Goal: Information Seeking & Learning: Learn about a topic

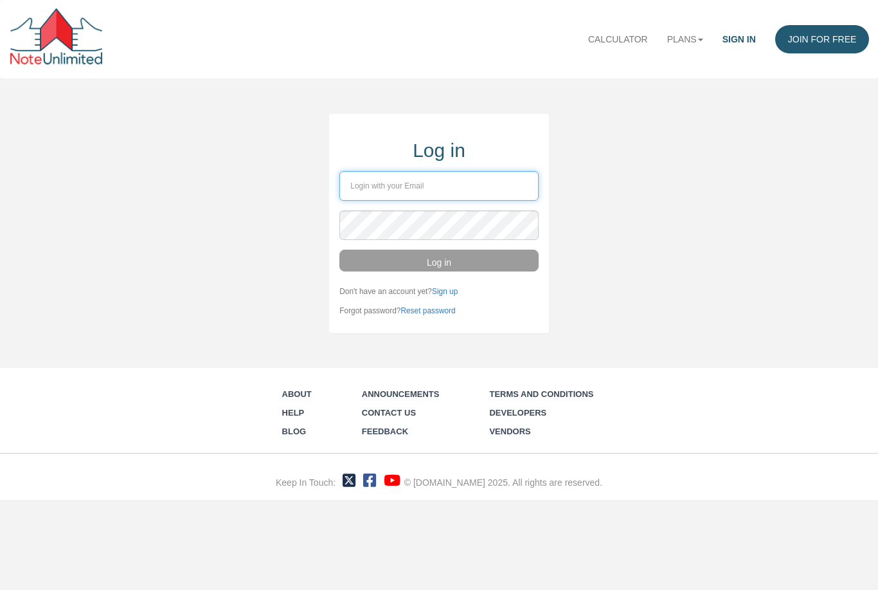
type input "tim@shamrockpointinvestments.com"
click at [439, 259] on button "Log in" at bounding box center [438, 260] width 199 height 22
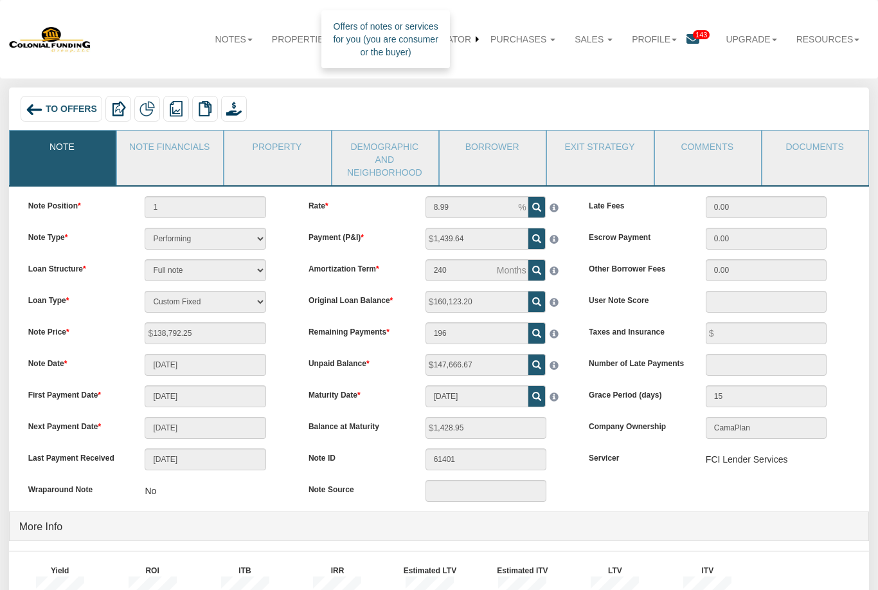
click at [543, 42] on link "Purchases" at bounding box center [523, 39] width 84 height 28
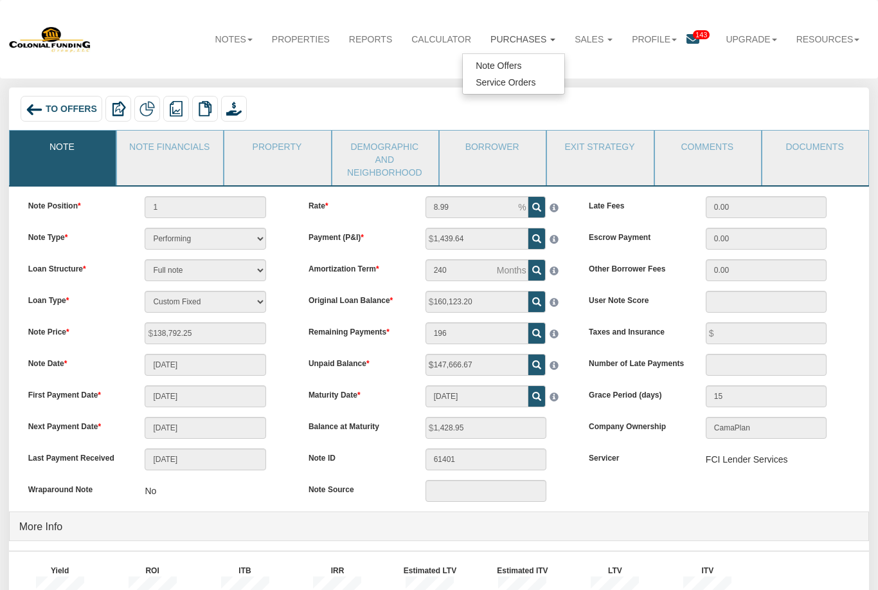
click at [511, 71] on link "Note Offers" at bounding box center [514, 65] width 102 height 17
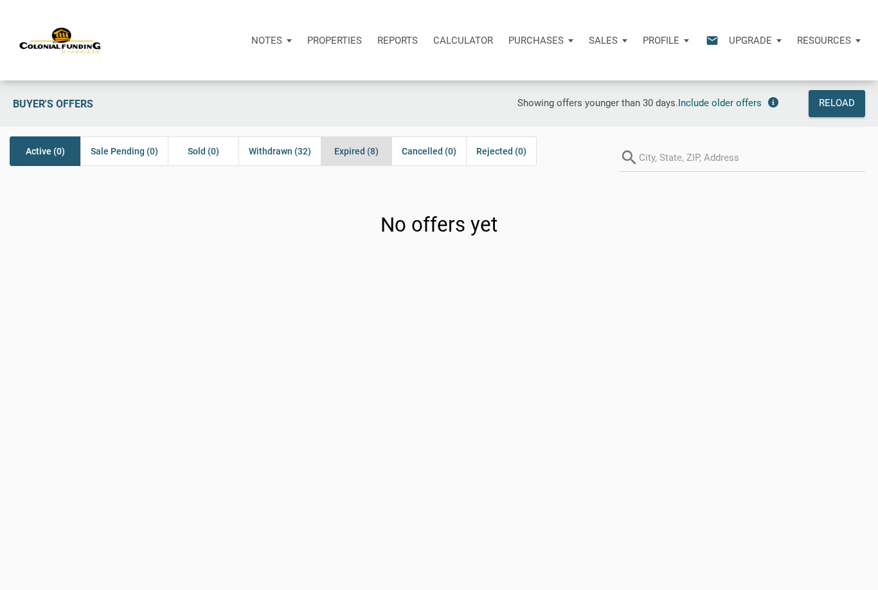
click at [363, 152] on span "Expired (8)" at bounding box center [356, 150] width 44 height 15
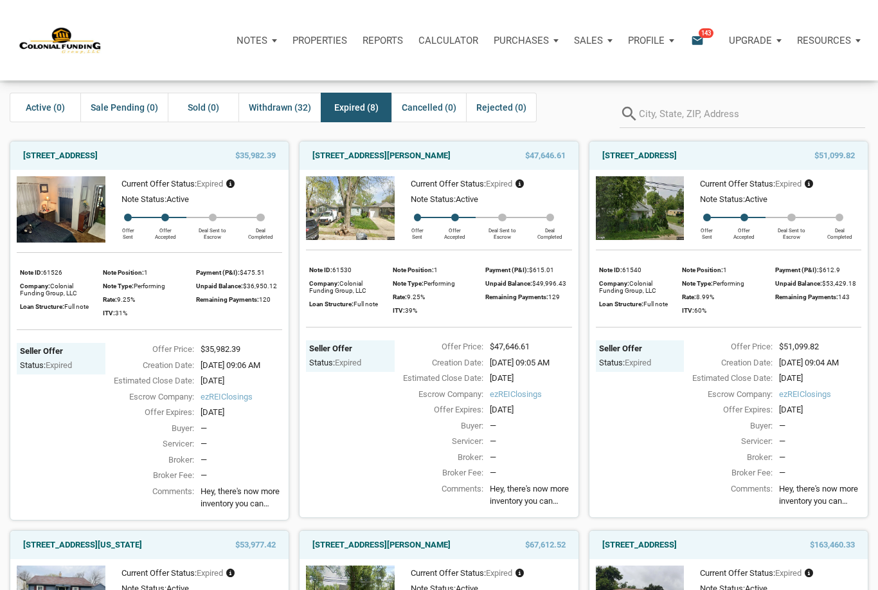
scroll to position [43, 0]
click at [425, 158] on link "3526 East Morris Street, Indianapolis, IN, 46203" at bounding box center [381, 156] width 138 height 15
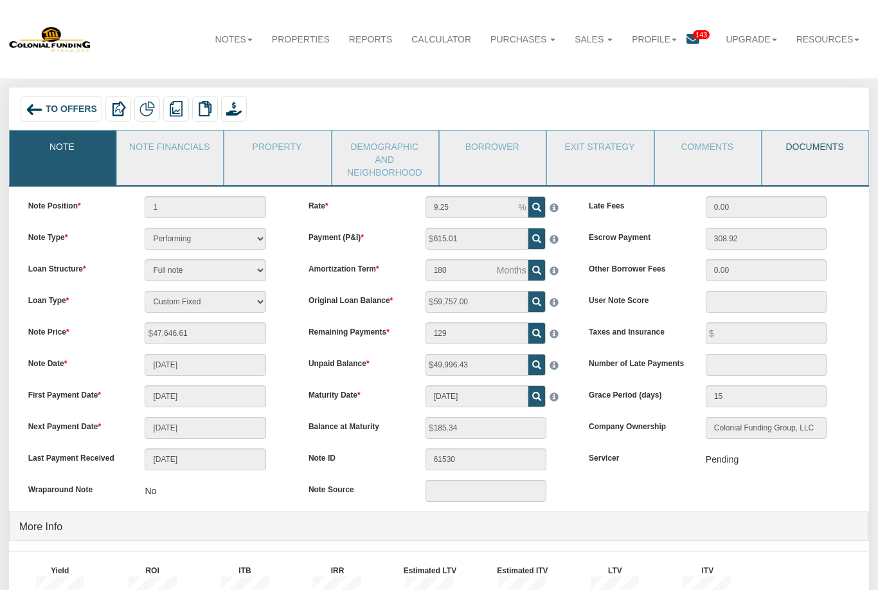
click at [824, 152] on link "Documents" at bounding box center [815, 147] width 105 height 32
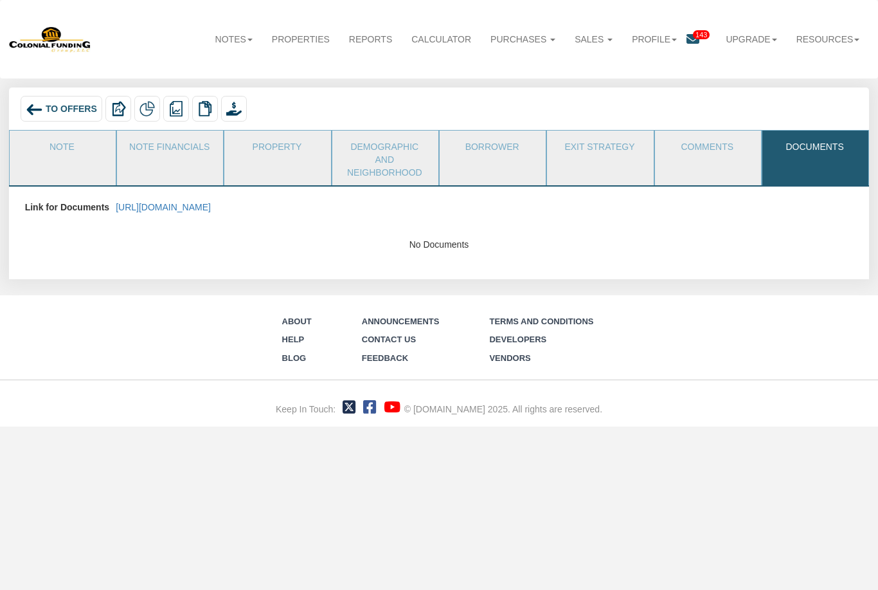
click at [211, 203] on link "https://colonialfundinggroup.sharepoint.com/:f:/s/operationsteam/EnFmrck22z5OlA…" at bounding box center [163, 207] width 95 height 10
click at [72, 111] on span "To Offers" at bounding box center [71, 109] width 51 height 10
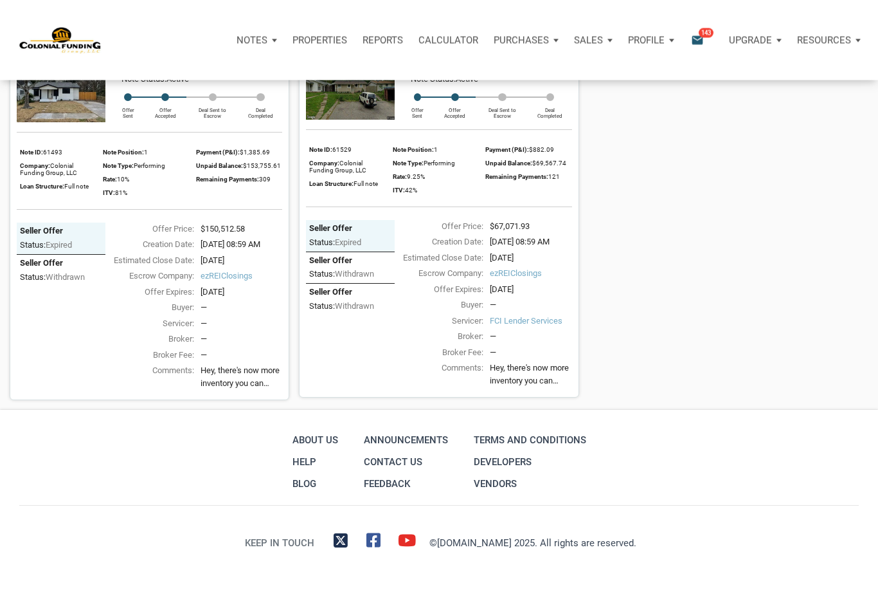
scroll to position [1184, 0]
click at [98, 44] on link "712 Ave M, S. Houston, TX, 77587" at bounding box center [60, 35] width 75 height 15
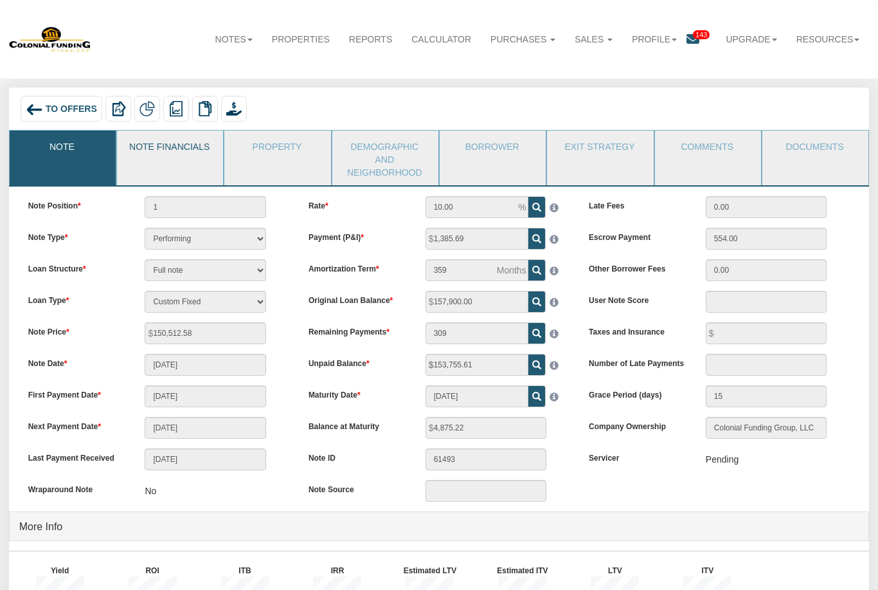
click at [181, 146] on link "Note Financials" at bounding box center [169, 147] width 105 height 32
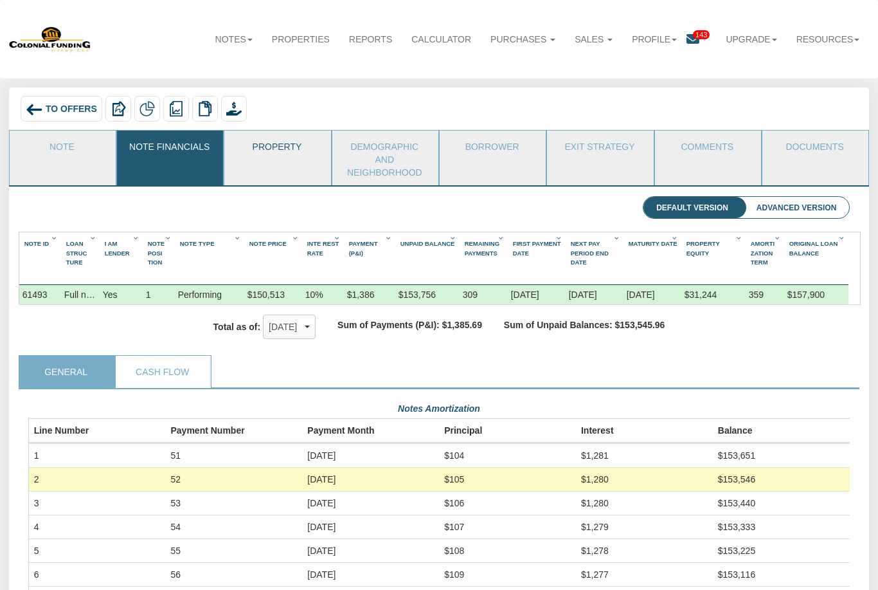
click at [278, 149] on link "Property" at bounding box center [276, 147] width 105 height 32
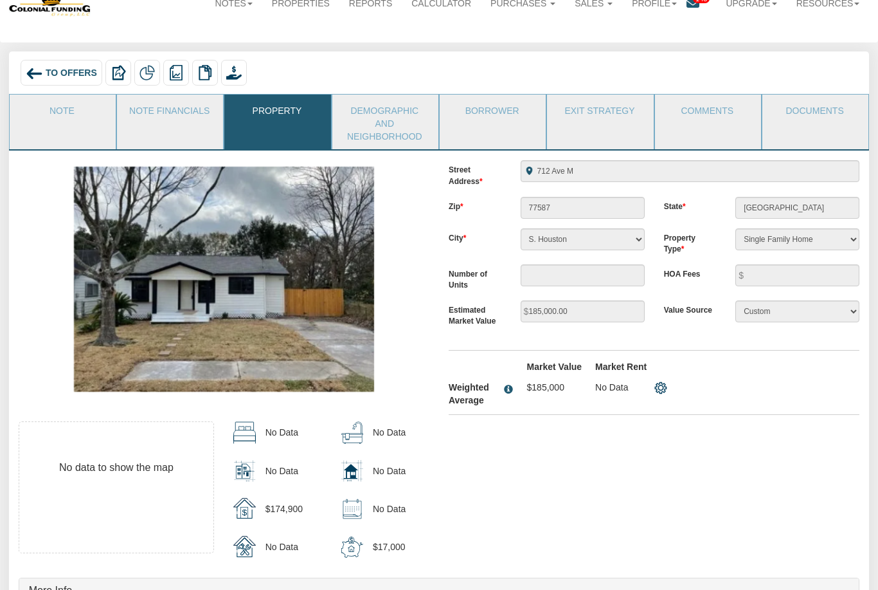
scroll to position [39, 0]
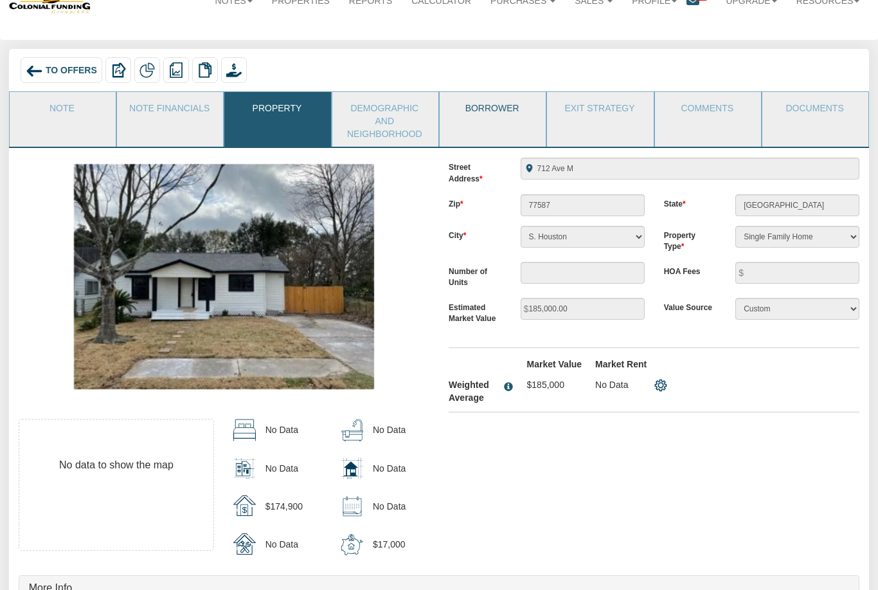
click at [482, 107] on link "Borrower" at bounding box center [492, 108] width 105 height 32
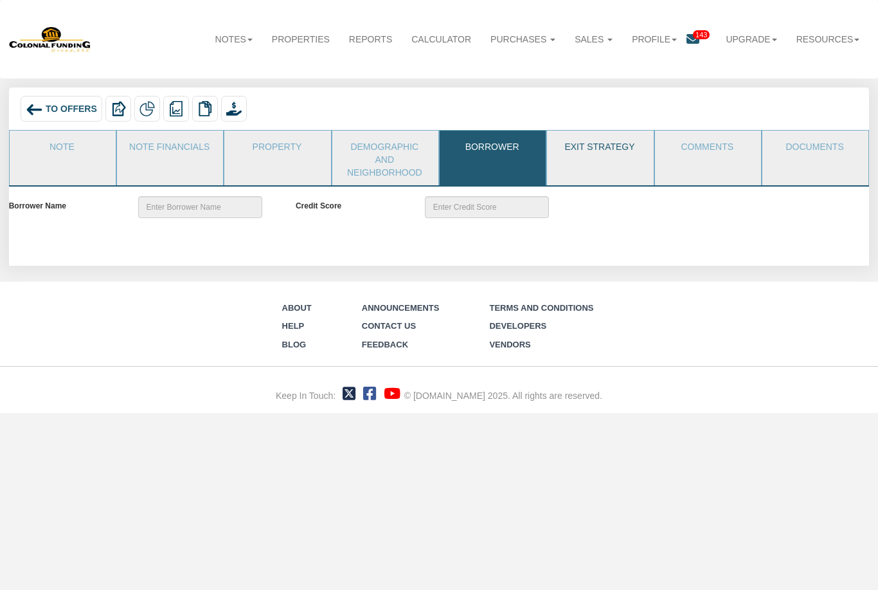
click at [595, 146] on link "Exit Strategy" at bounding box center [599, 147] width 105 height 32
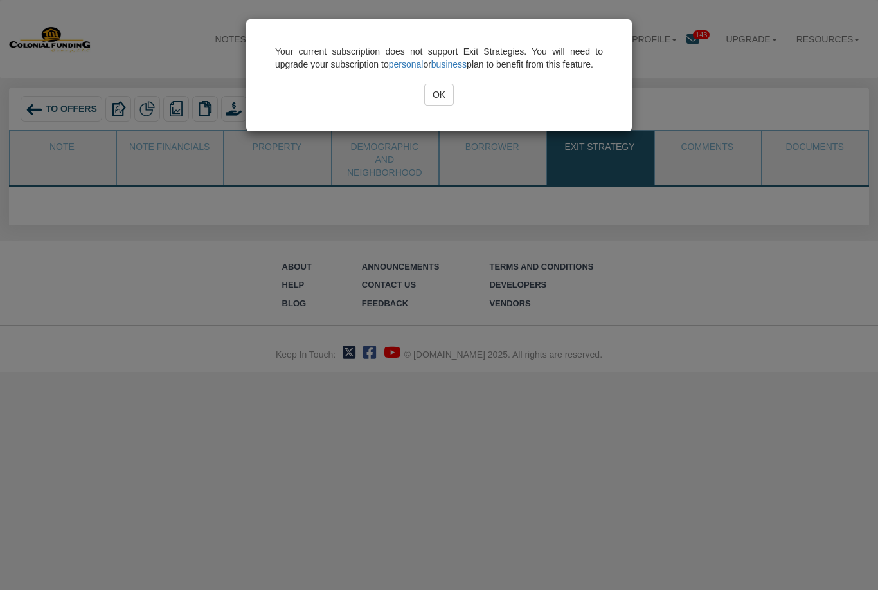
click at [435, 105] on input "OK" at bounding box center [439, 95] width 30 height 22
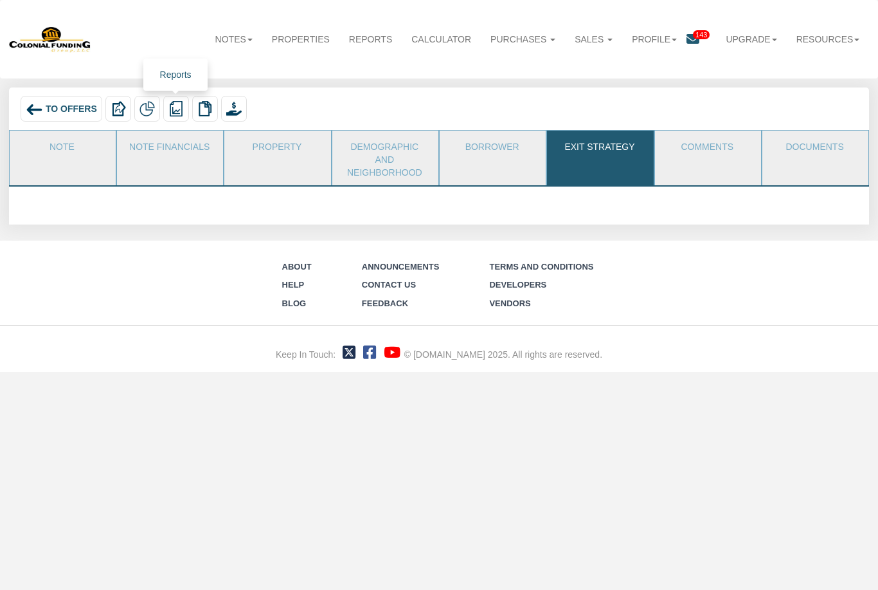
click at [177, 113] on img at bounding box center [175, 108] width 15 height 15
click at [143, 115] on div at bounding box center [439, 295] width 878 height 590
click at [145, 109] on img at bounding box center [147, 108] width 15 height 15
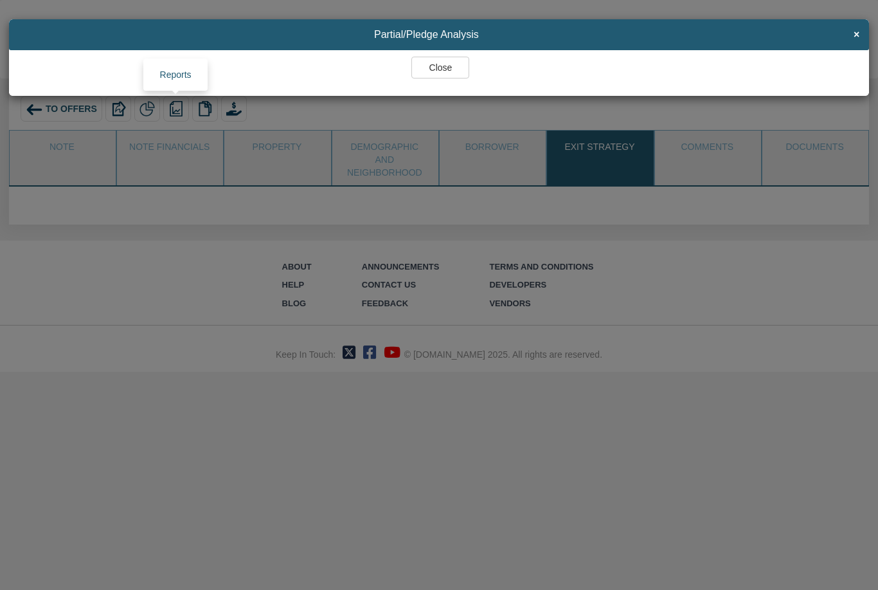
click at [143, 110] on div "Partial/Pledge Analysis × Full vs. Partial Cash Flow Calculator Close" at bounding box center [439, 295] width 878 height 590
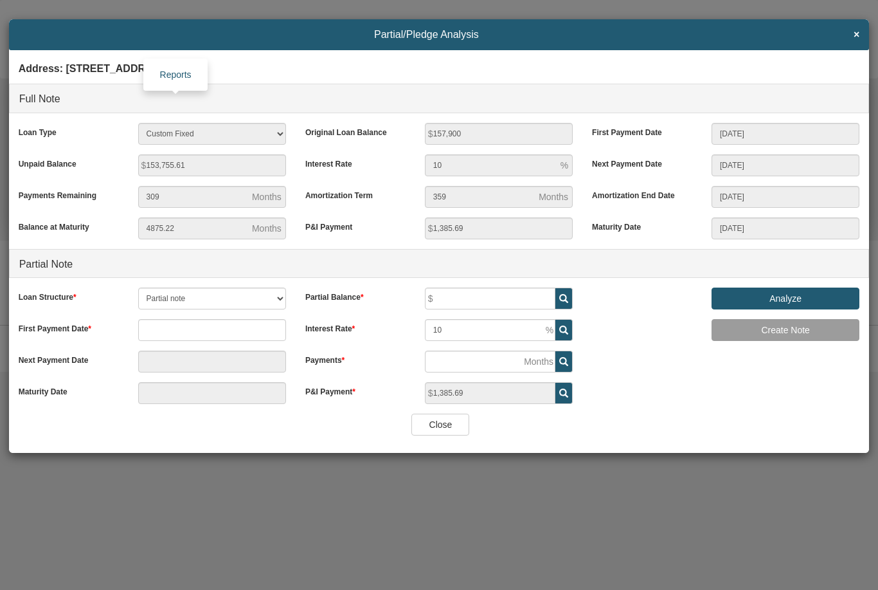
click at [436, 74] on h4 "Address: 712 Ave M, S. Houston, TX, 77587" at bounding box center [440, 69] width 842 height 24
click at [226, 296] on select "Partial note Pledge note Split Payment note" at bounding box center [212, 298] width 148 height 22
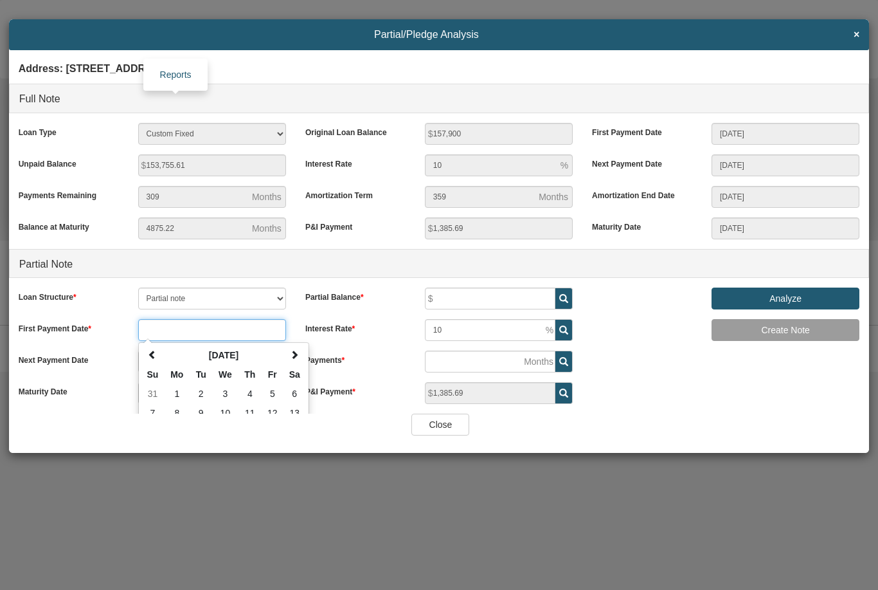
type input "."
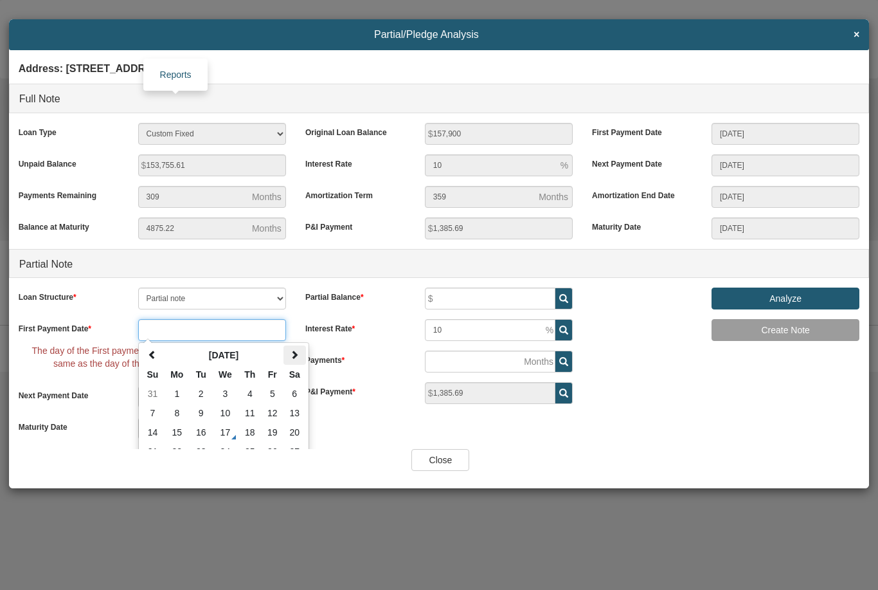
click at [293, 357] on span at bounding box center [294, 354] width 9 height 9
click at [299, 351] on span at bounding box center [294, 354] width 9 height 9
click at [295, 397] on td "1" at bounding box center [295, 393] width 23 height 19
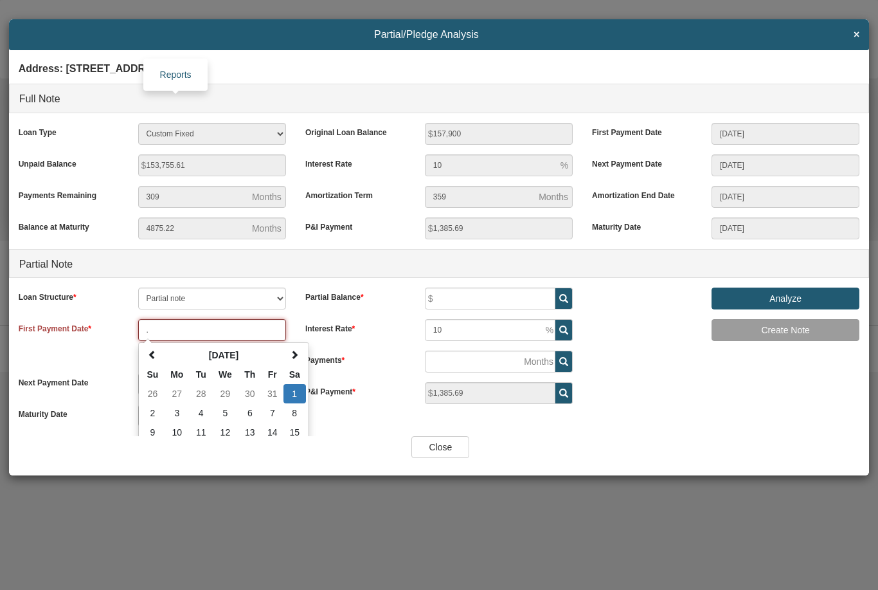
type input "11/01/2025"
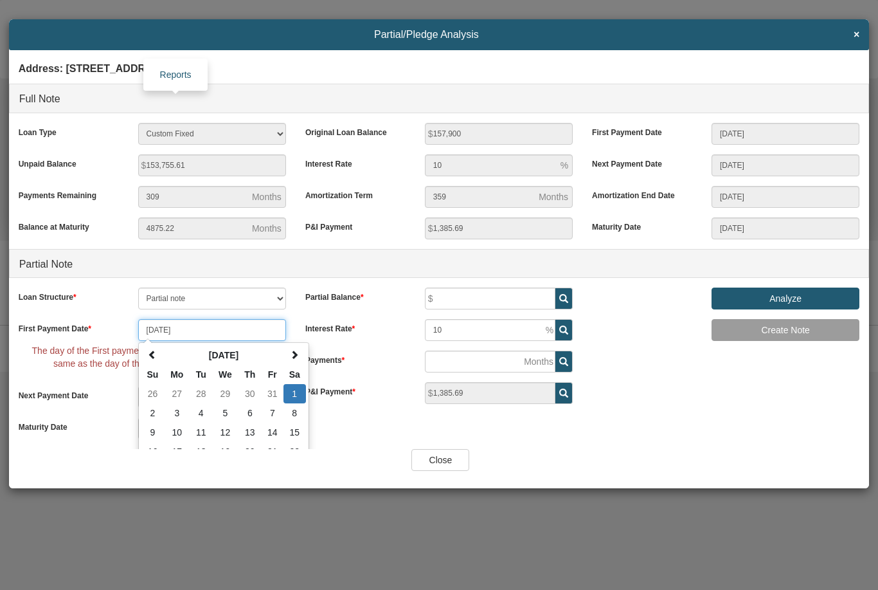
click at [291, 388] on td "1" at bounding box center [295, 393] width 23 height 19
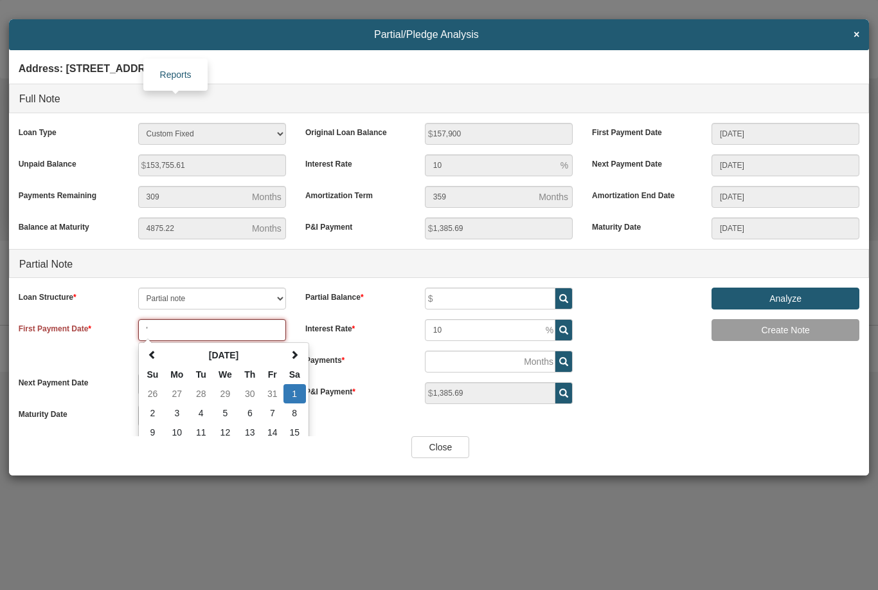
type input "11/01/2025"
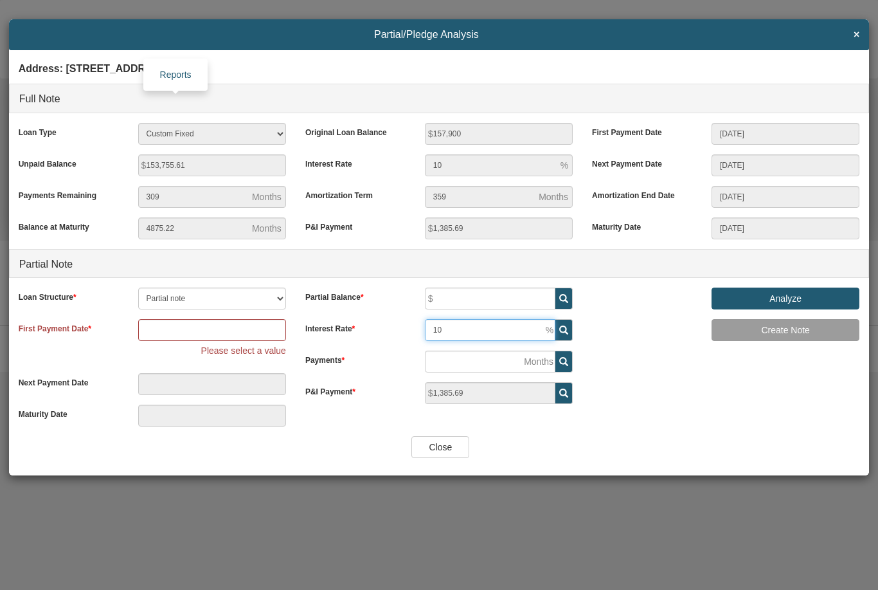
type input "1"
type input "8"
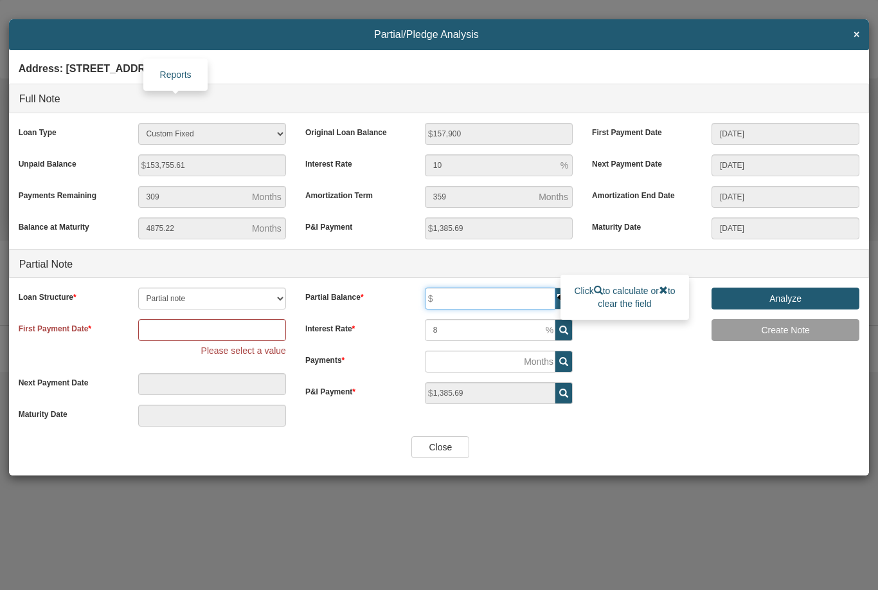
click at [509, 299] on input "text" at bounding box center [490, 298] width 131 height 22
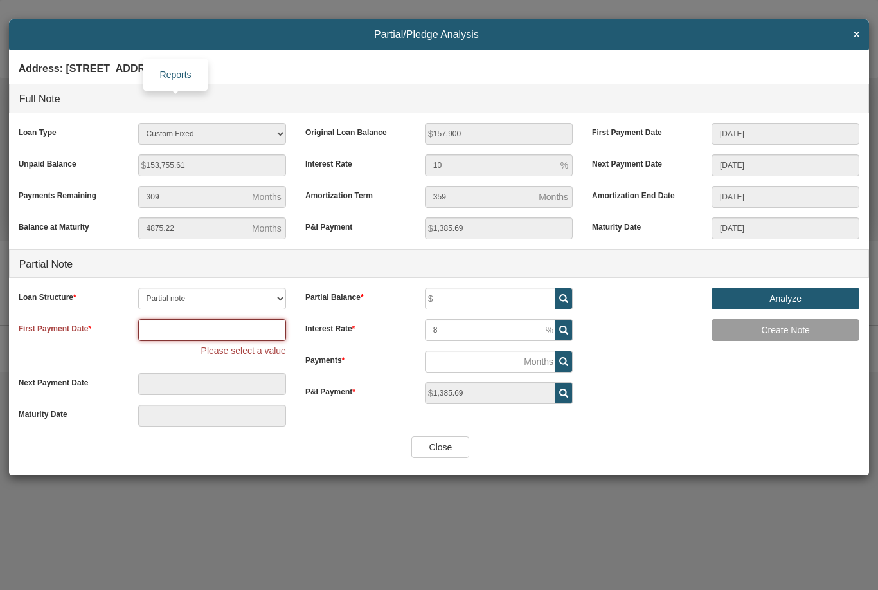
click at [245, 329] on input "text" at bounding box center [212, 330] width 148 height 22
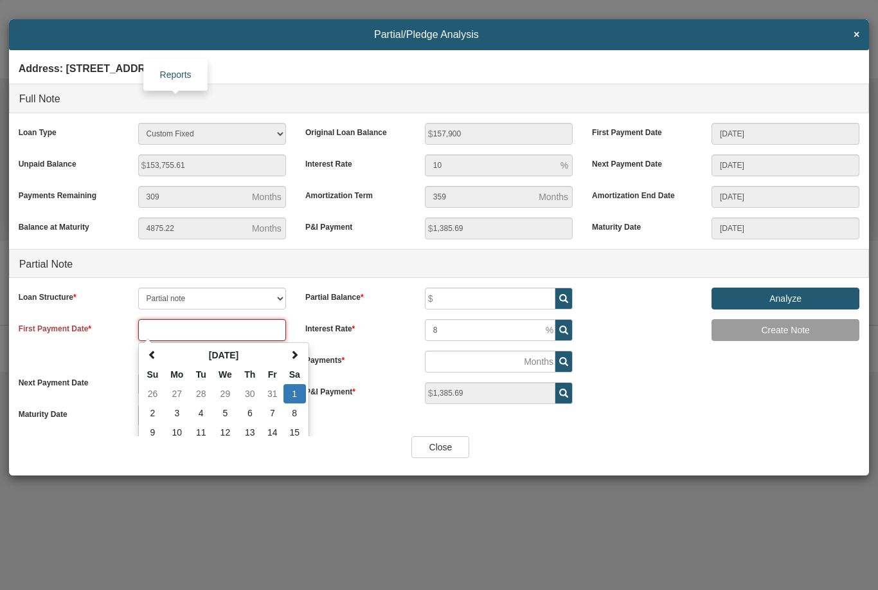
click at [297, 387] on td "1" at bounding box center [295, 393] width 23 height 19
type input "11/01/2025"
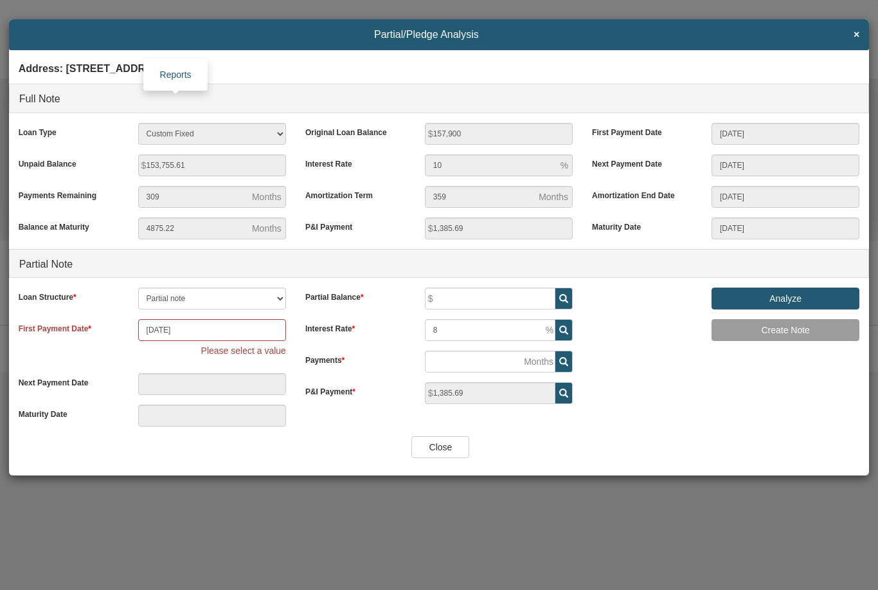
click at [320, 430] on div "Address: 712 Ave M, S. Houston, TX, 77587 Full Note Loan Type 30 Year Fixed 15 …" at bounding box center [439, 247] width 861 height 380
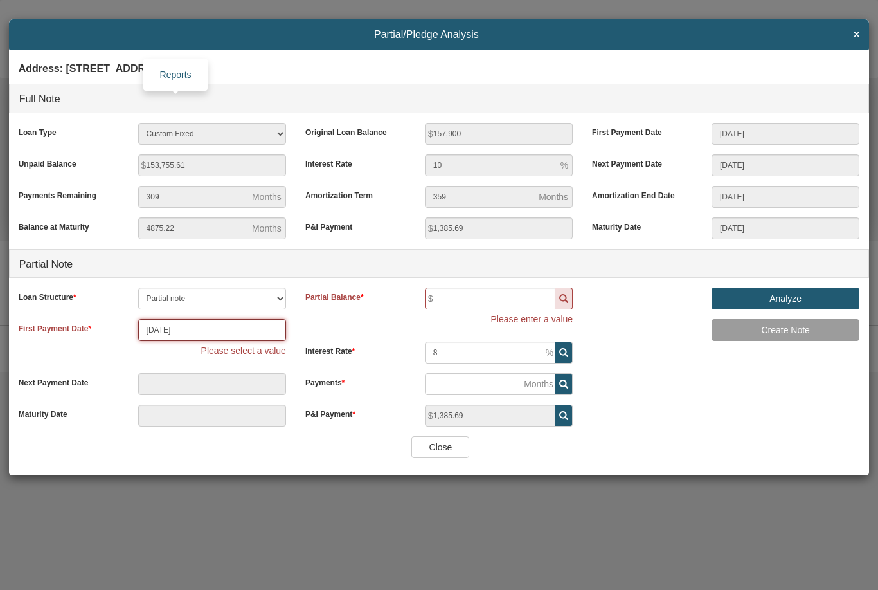
click at [269, 323] on input "11/01/2025" at bounding box center [212, 330] width 148 height 22
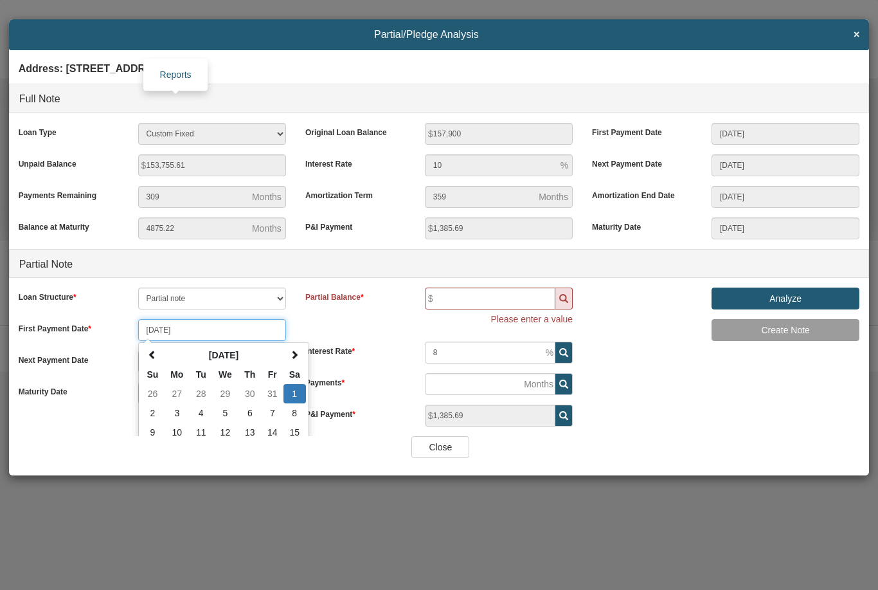
type input "11/01/2025"
click at [338, 318] on div "Please enter a value" at bounding box center [438, 318] width 267 height 13
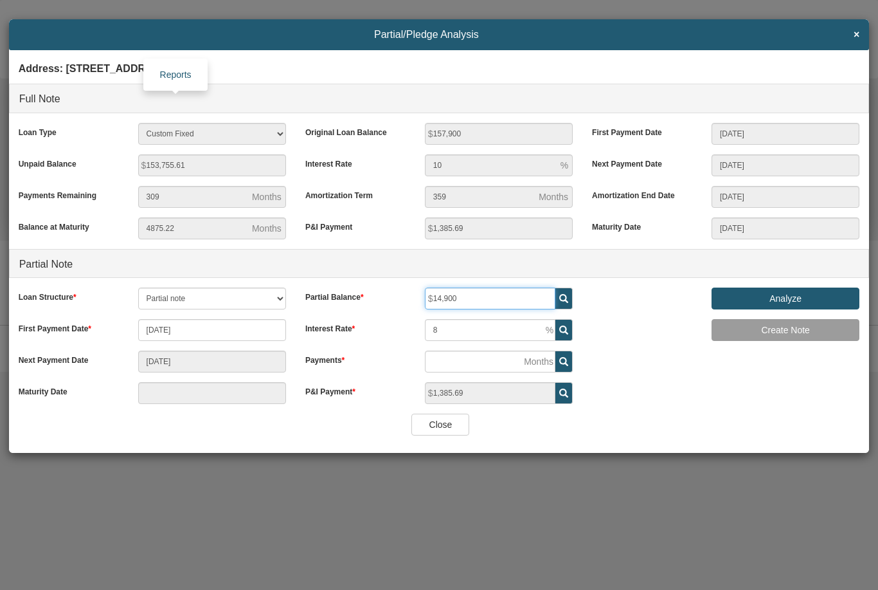
type input "149,000"
click at [618, 358] on div "Address: 712 Ave M, S. Houston, TX, 77587 Full Note Loan Type 30 Year Fixed 15 …" at bounding box center [439, 235] width 861 height 357
click at [760, 300] on input "Analyze" at bounding box center [786, 298] width 148 height 22
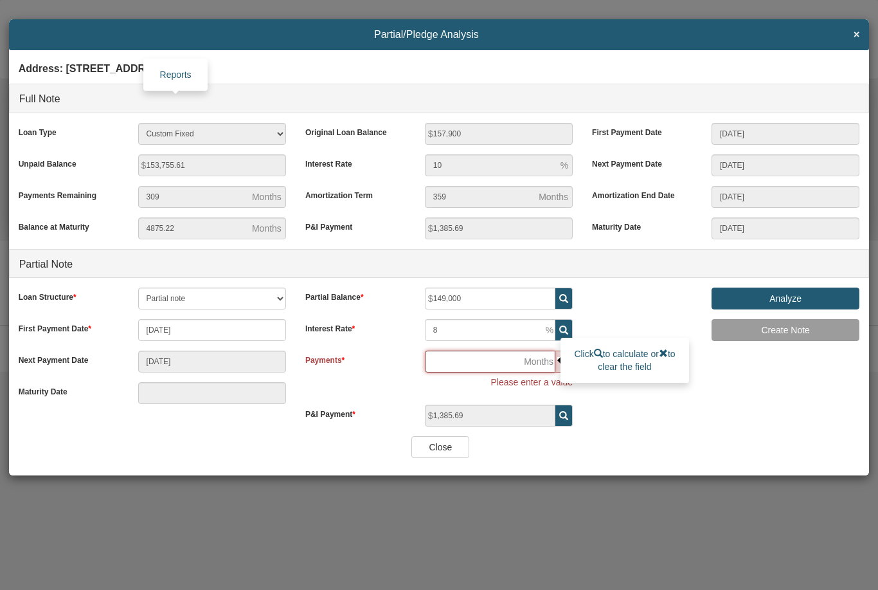
click at [476, 358] on input "number" at bounding box center [490, 361] width 131 height 22
type input "2"
type input "12/01/2025"
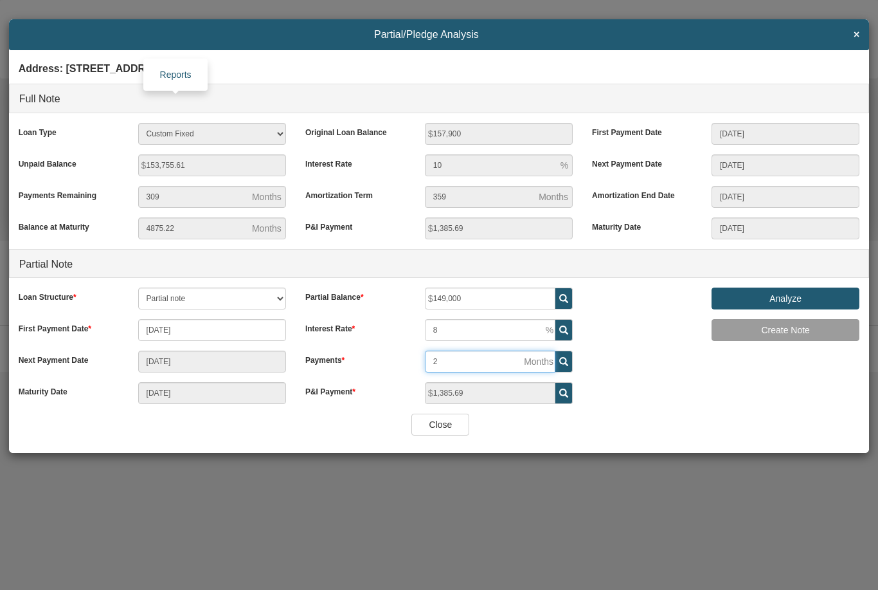
type input "20"
type input "06/01/2027"
type input "200"
type input "06/01/2042"
type input "200"
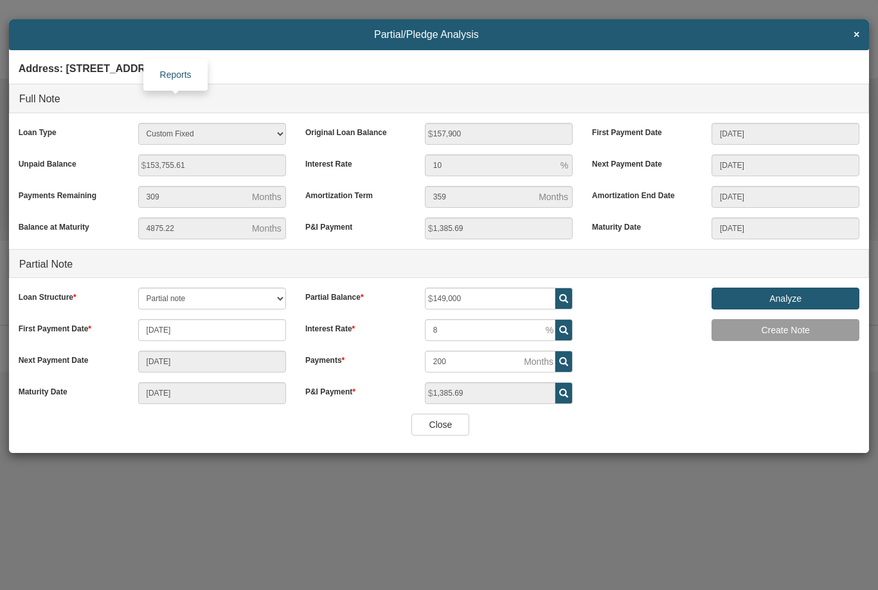
click at [740, 301] on input "Analyze" at bounding box center [786, 298] width 148 height 22
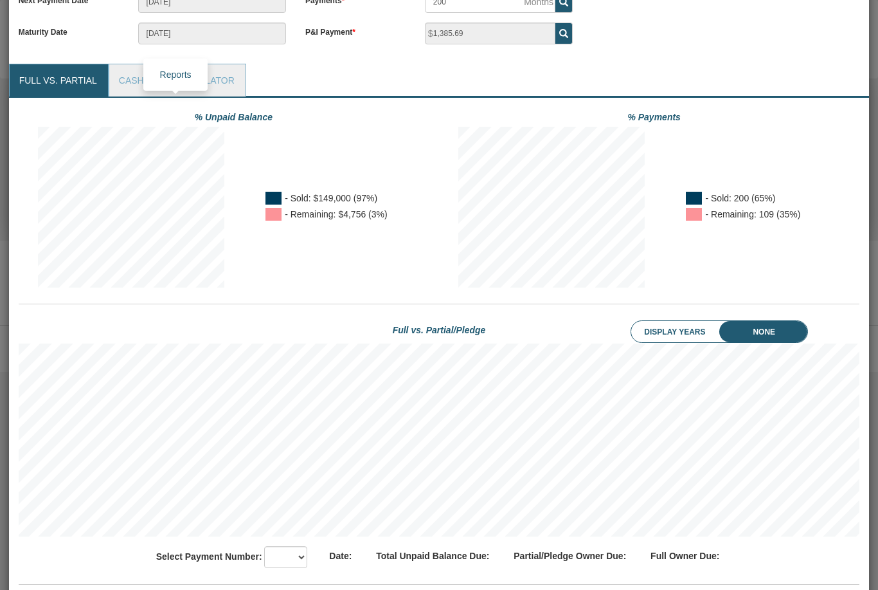
scroll to position [359, 0]
click at [688, 334] on li "Display Years" at bounding box center [684, 332] width 106 height 22
click at [766, 336] on li "None" at bounding box center [774, 332] width 68 height 22
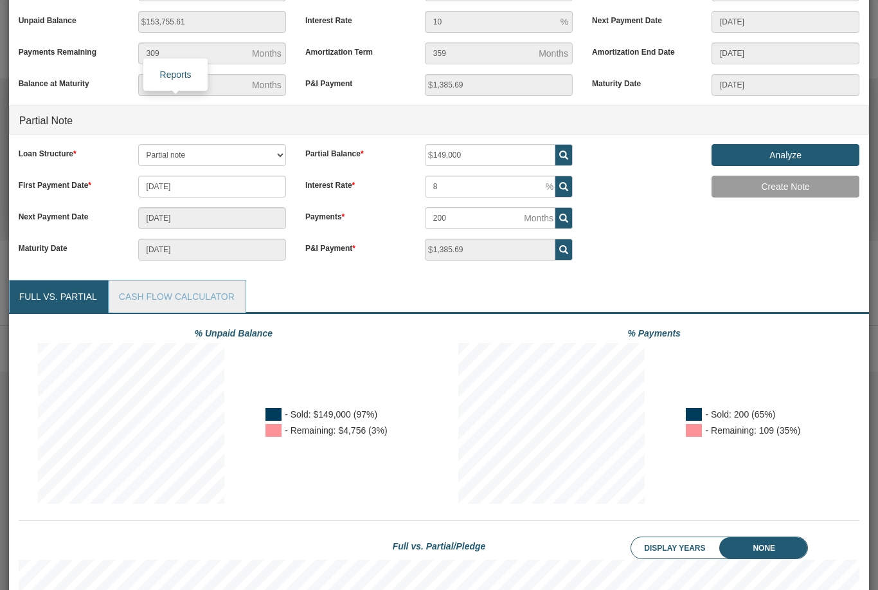
scroll to position [145, 0]
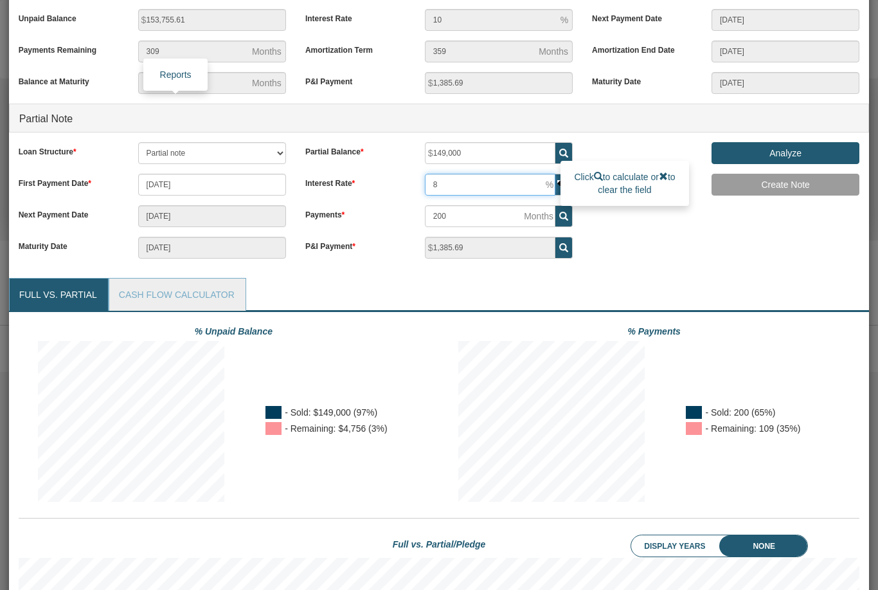
click at [468, 186] on input "8" at bounding box center [490, 185] width 131 height 22
type input "10"
click at [768, 162] on input "Analyze" at bounding box center [786, 153] width 148 height 22
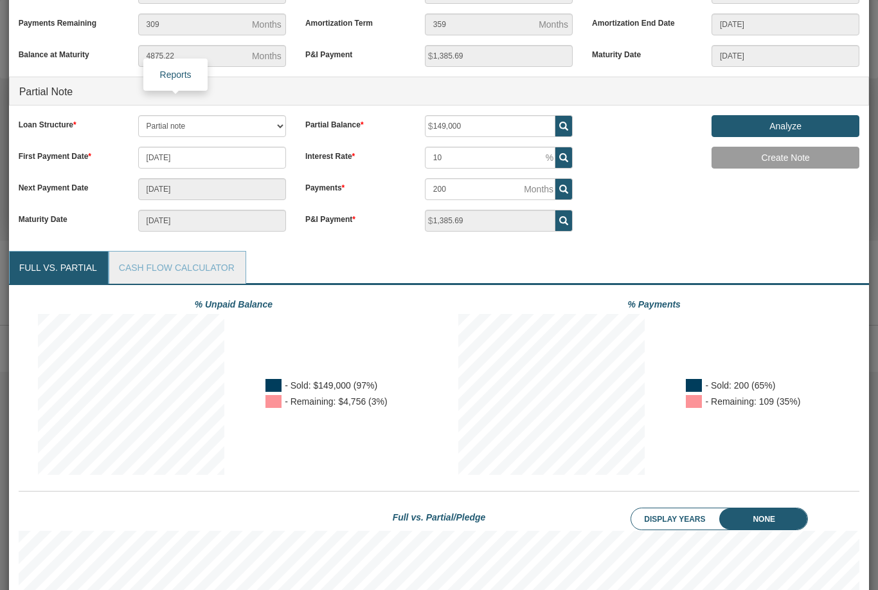
scroll to position [141, 0]
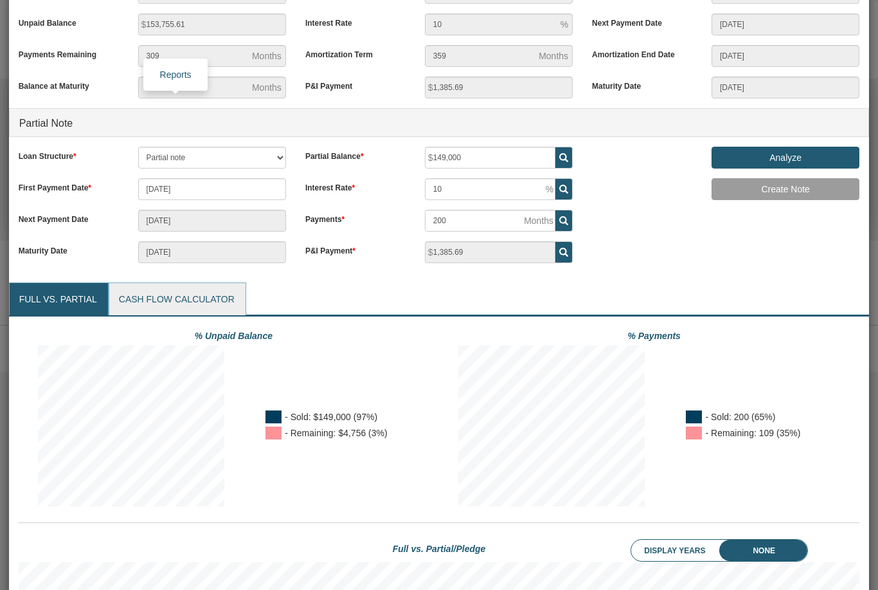
click at [193, 302] on link "Cash Flow Calculator" at bounding box center [176, 299] width 135 height 32
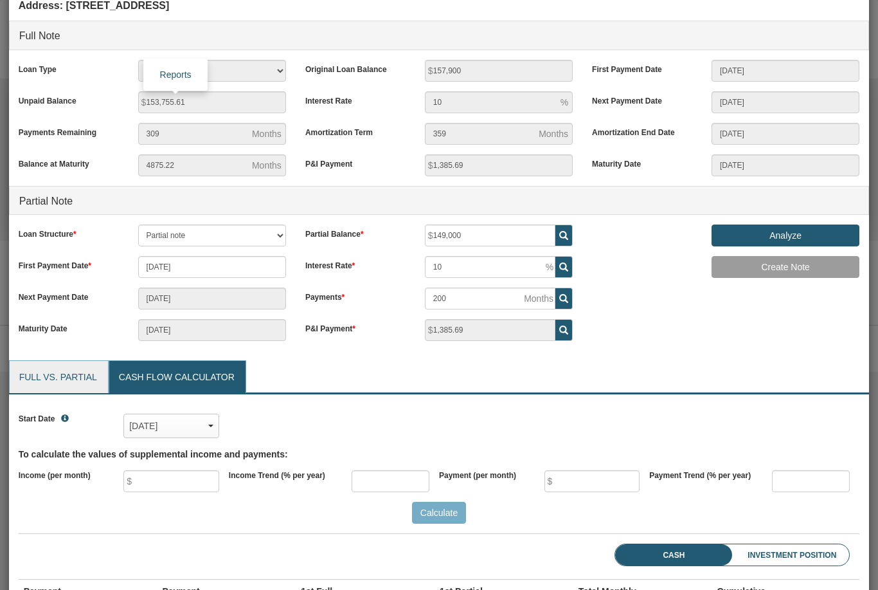
scroll to position [62, 0]
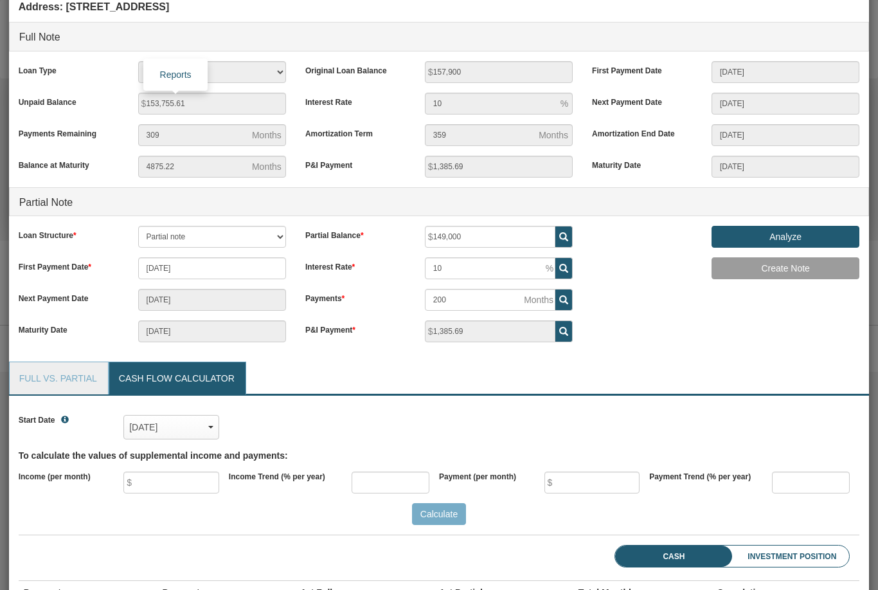
click at [66, 375] on link "Full vs. Partial" at bounding box center [58, 378] width 97 height 32
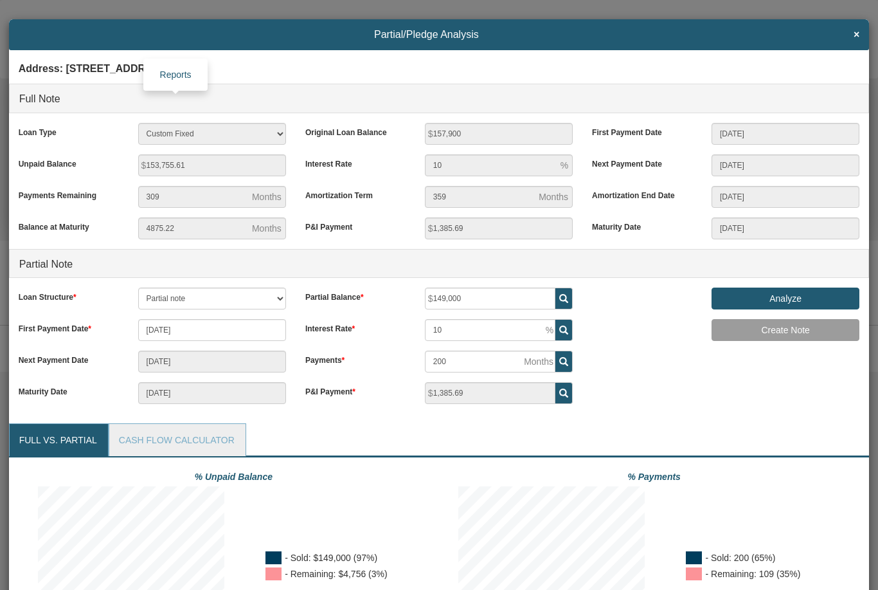
scroll to position [0, 0]
click at [859, 35] on span "×" at bounding box center [857, 35] width 6 height 12
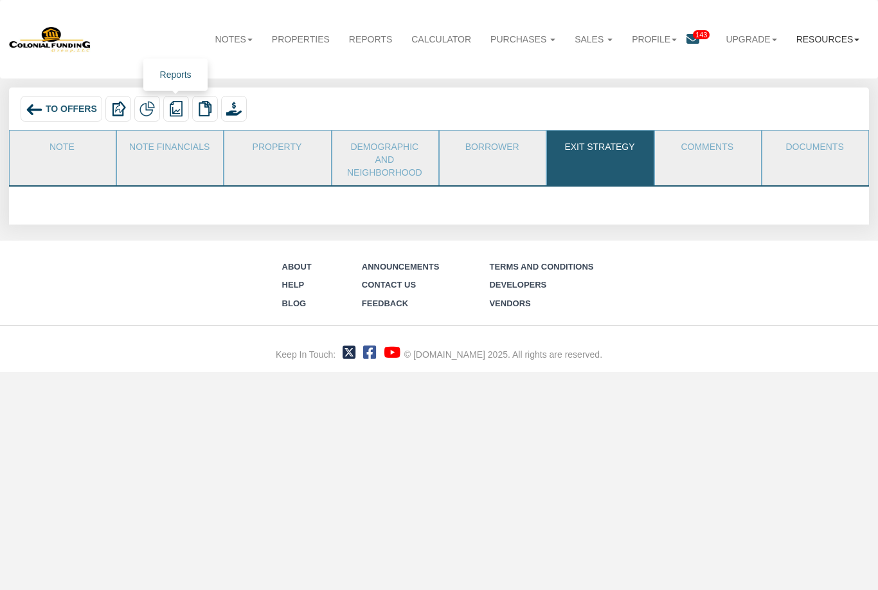
click at [847, 44] on link "Resources" at bounding box center [828, 39] width 83 height 28
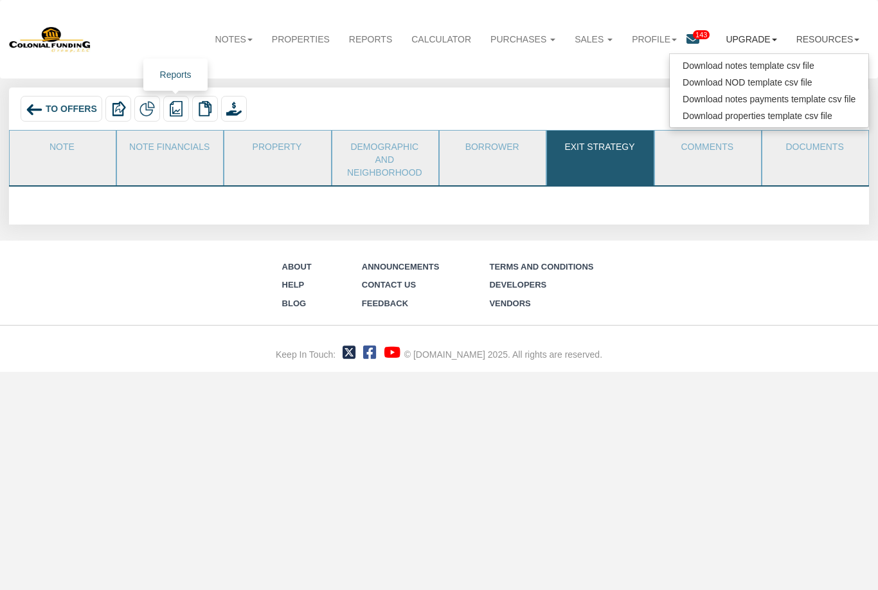
click at [765, 42] on link "Upgrade" at bounding box center [751, 39] width 70 height 28
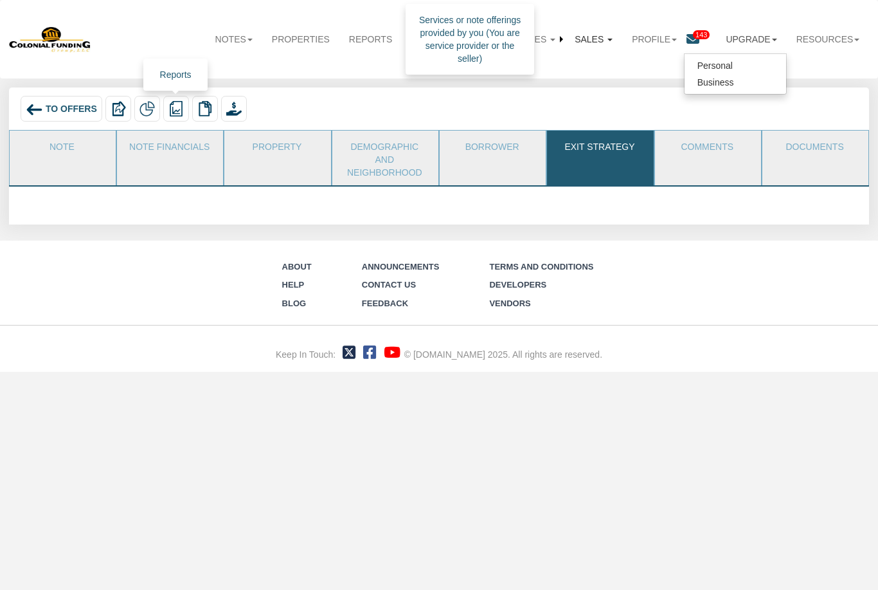
click at [598, 36] on link "Sales" at bounding box center [593, 39] width 57 height 28
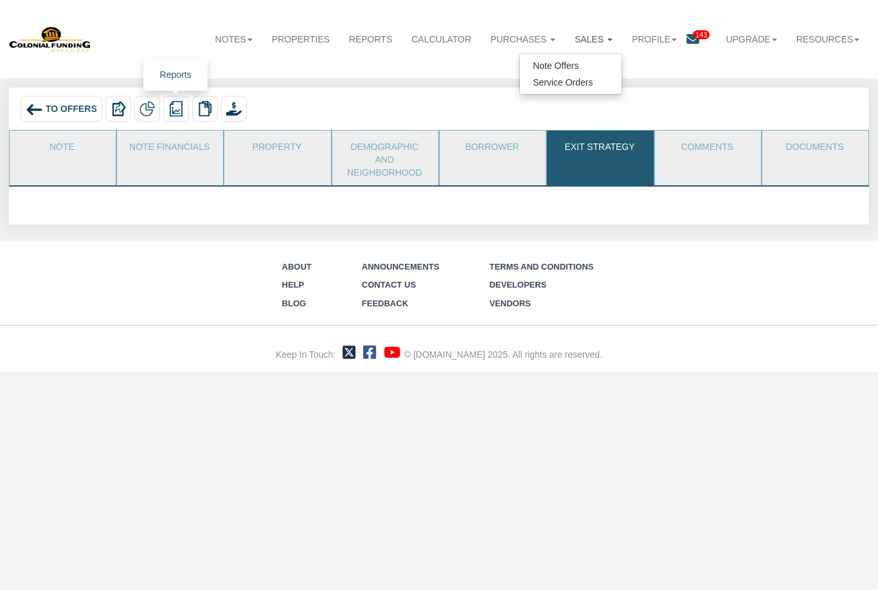
click at [463, 35] on link "Calculator" at bounding box center [441, 39] width 79 height 28
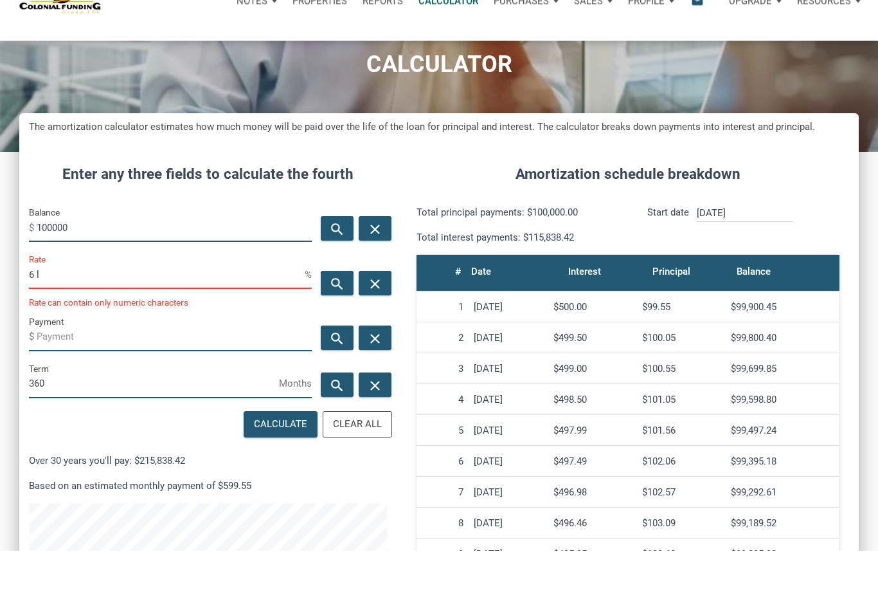
scroll to position [620, 840]
type input "6"
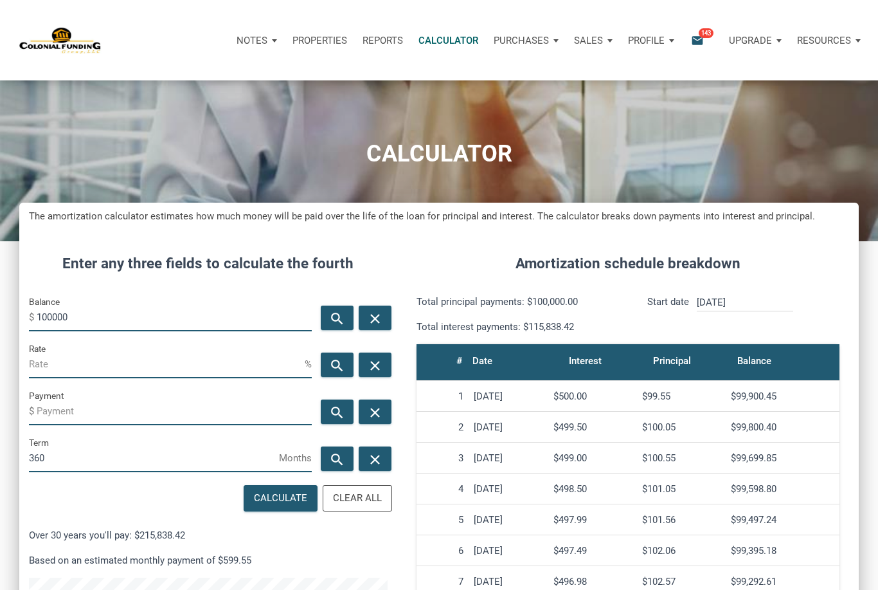
scroll to position [642367, 642133]
type input "1"
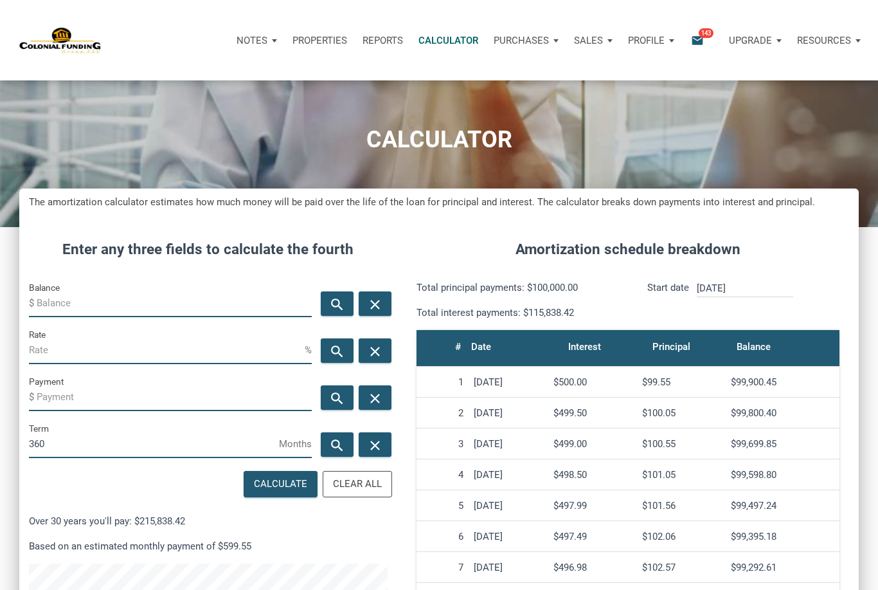
scroll to position [0, 0]
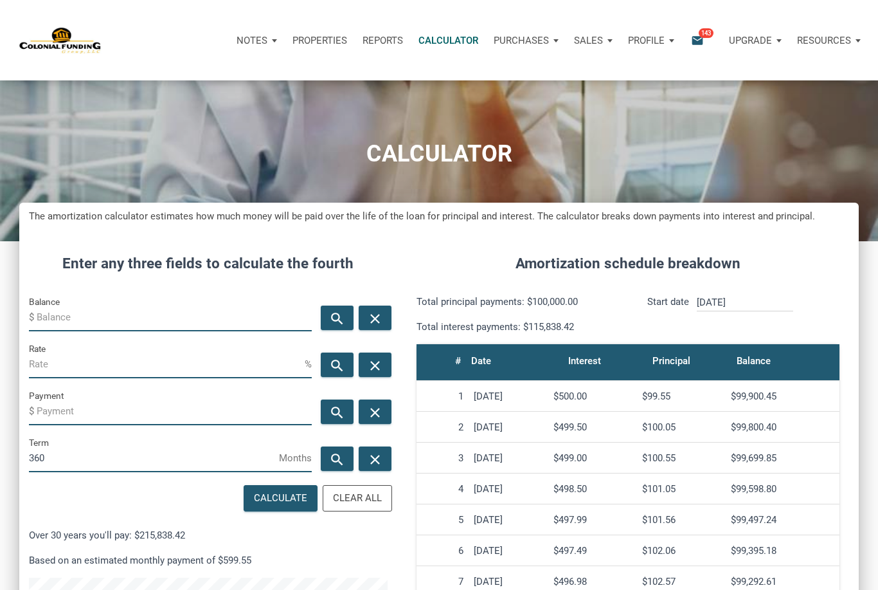
click at [327, 48] on div "Properties" at bounding box center [320, 40] width 70 height 39
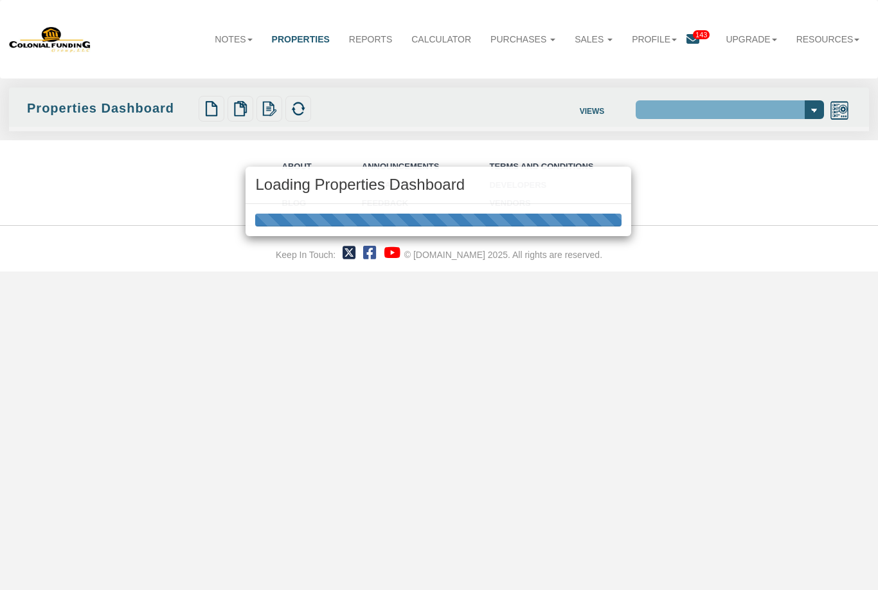
select select "138"
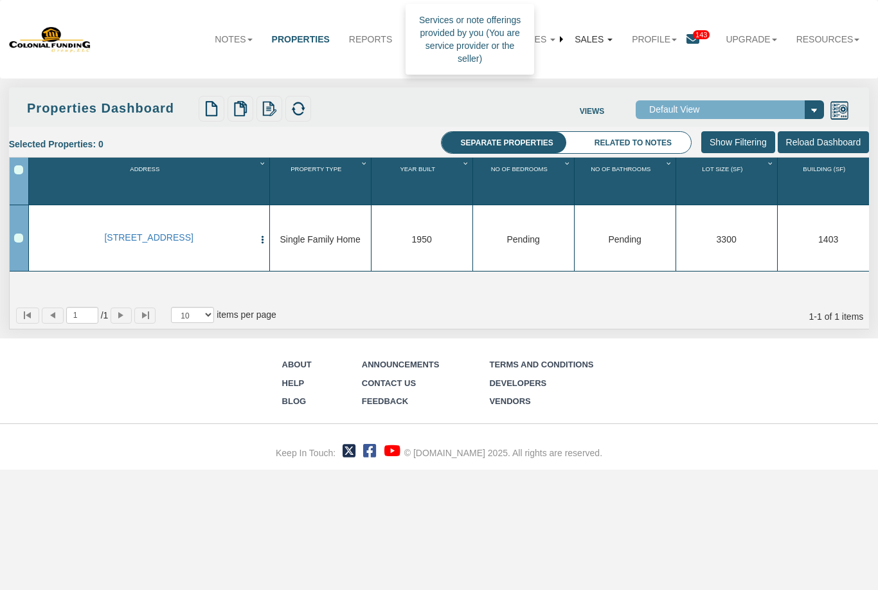
click at [596, 44] on link "Sales" at bounding box center [593, 39] width 57 height 28
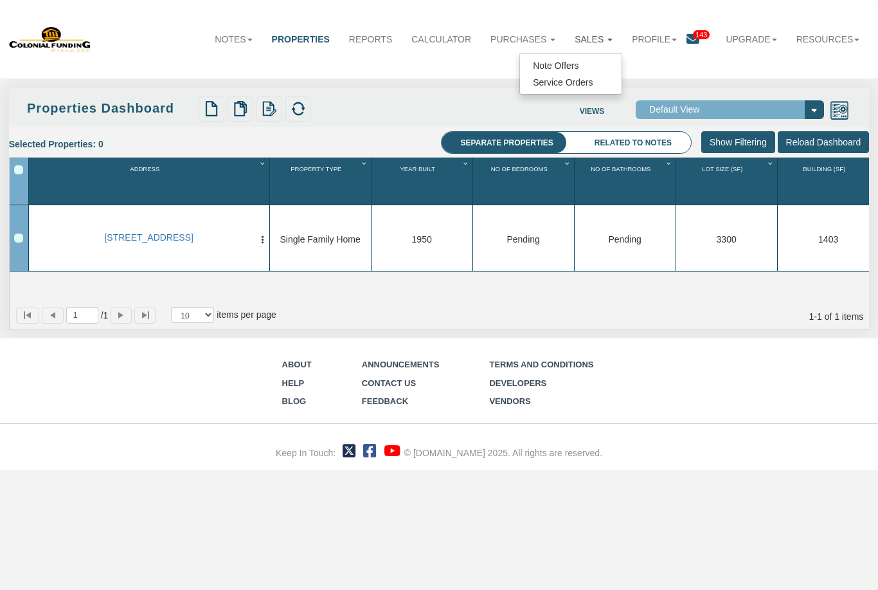
click at [574, 66] on link "Note Offers" at bounding box center [571, 65] width 102 height 17
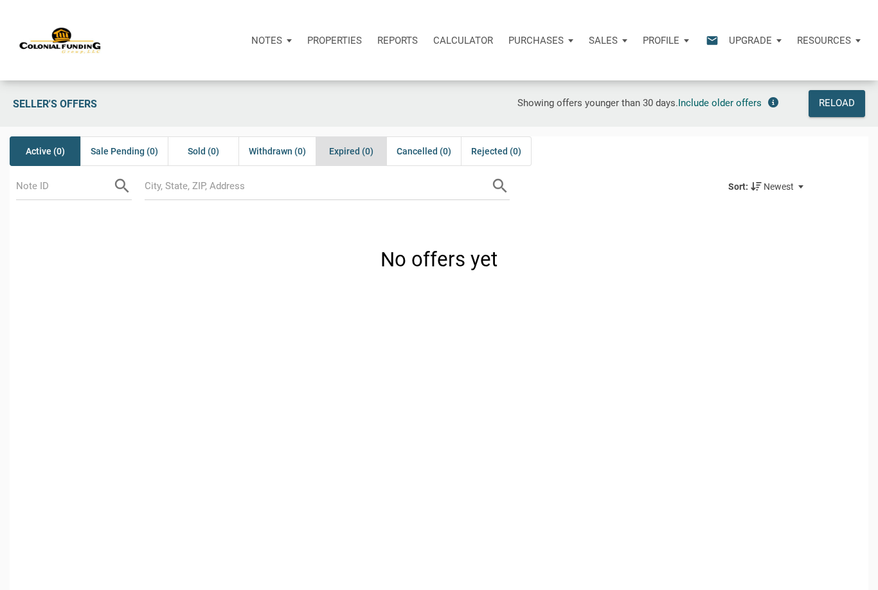
click at [345, 160] on div "Expired (0)" at bounding box center [351, 151] width 71 height 30
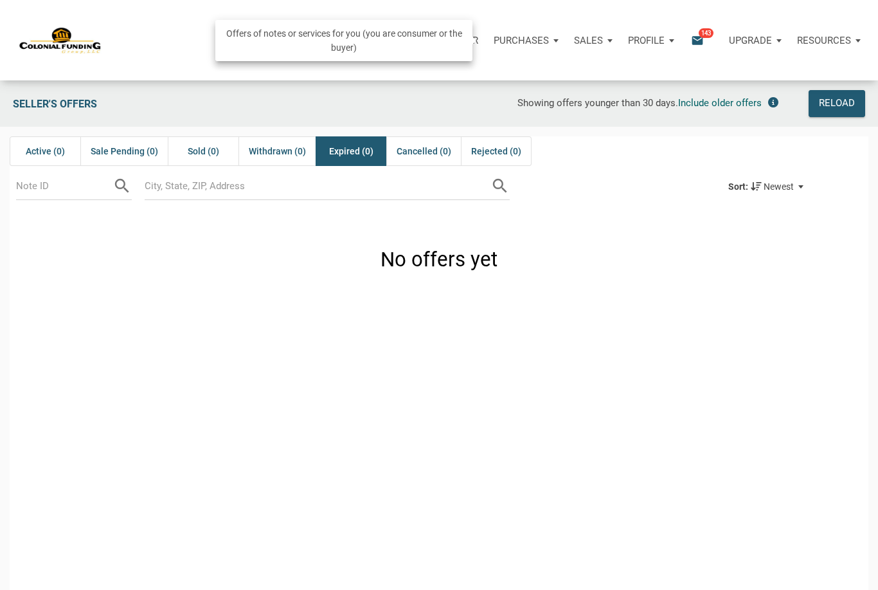
click at [539, 41] on p "Purchases" at bounding box center [521, 41] width 55 height 12
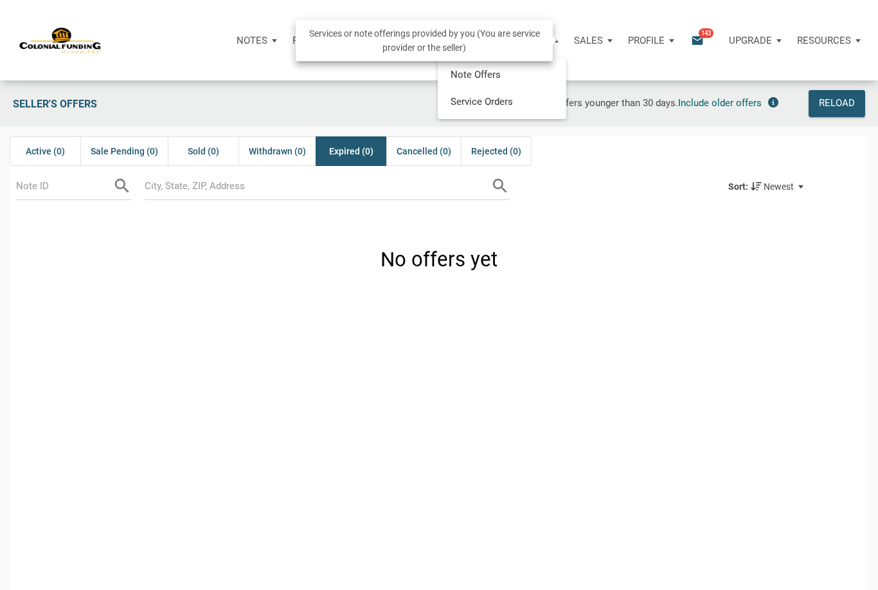
click at [606, 40] on div "Sales" at bounding box center [593, 40] width 54 height 39
click at [551, 73] on link "Note Offers" at bounding box center [556, 75] width 122 height 26
click at [597, 45] on p "Sales" at bounding box center [588, 41] width 29 height 12
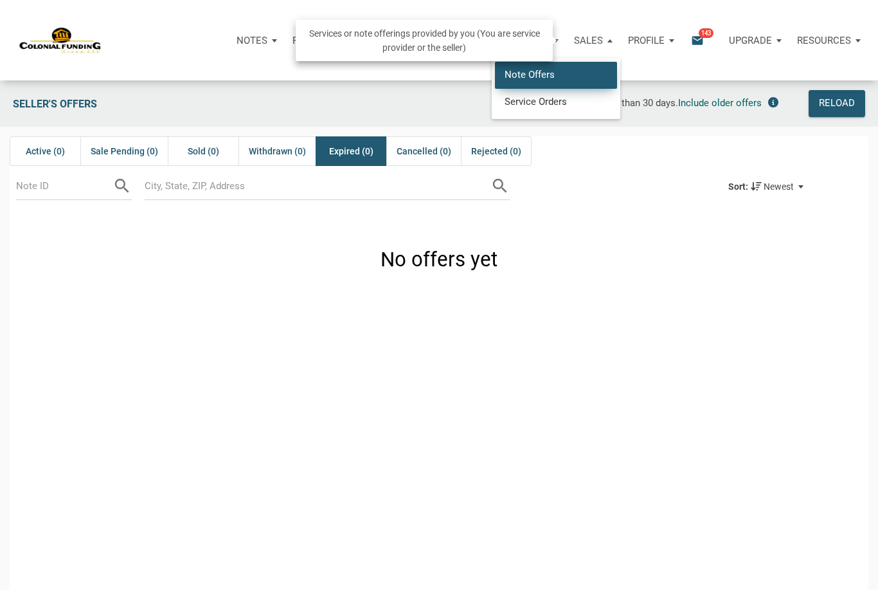
click at [551, 78] on link "Note Offers" at bounding box center [556, 75] width 122 height 26
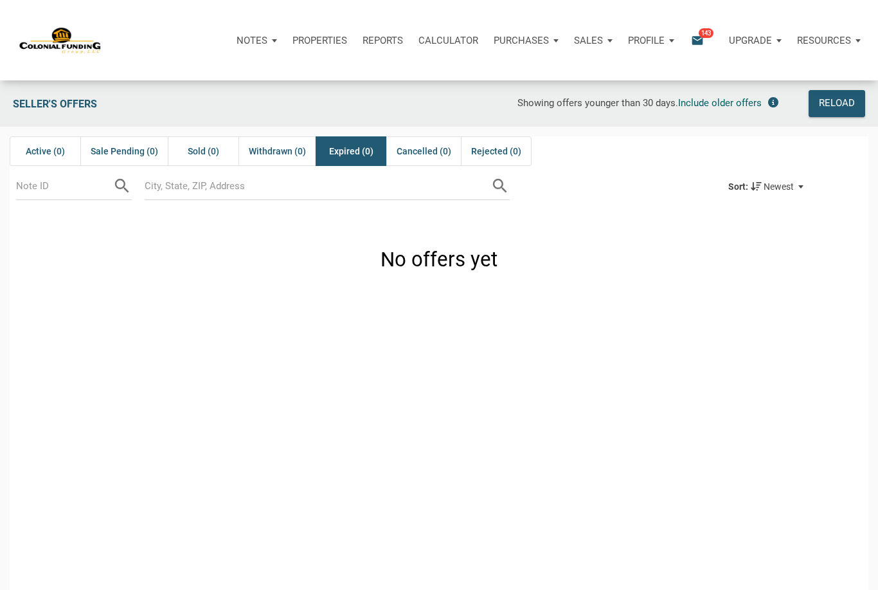
click at [588, 300] on div "No offers yet" at bounding box center [439, 257] width 859 height 94
click at [701, 36] on span "143" at bounding box center [706, 33] width 15 height 10
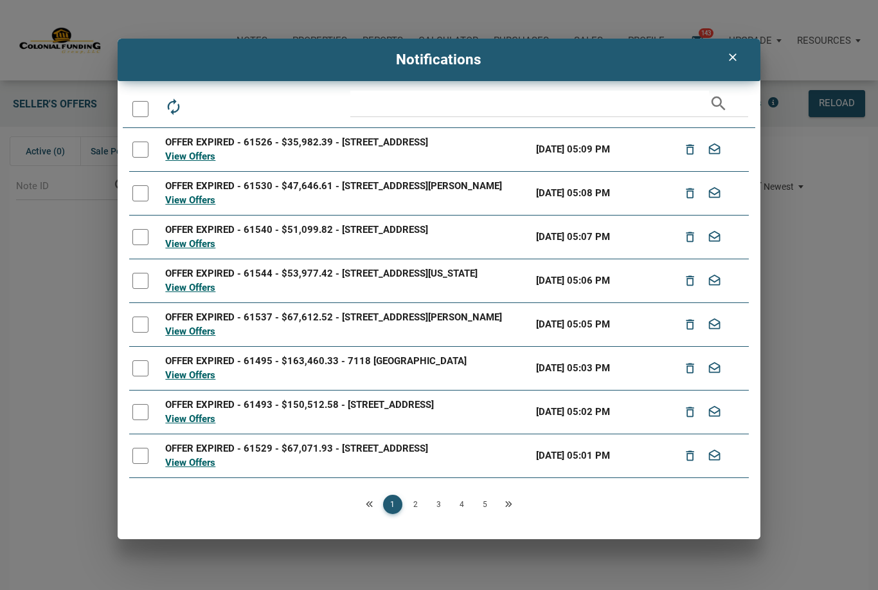
click at [205, 162] on link "View Offers" at bounding box center [190, 156] width 50 height 12
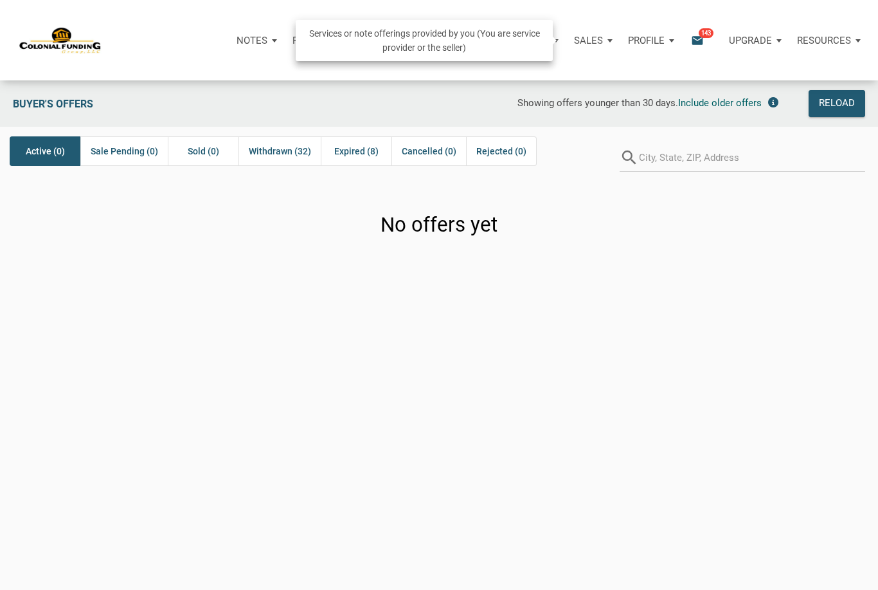
click at [601, 43] on div "Sales" at bounding box center [593, 40] width 54 height 39
click at [545, 78] on link "Note Offers" at bounding box center [556, 75] width 122 height 26
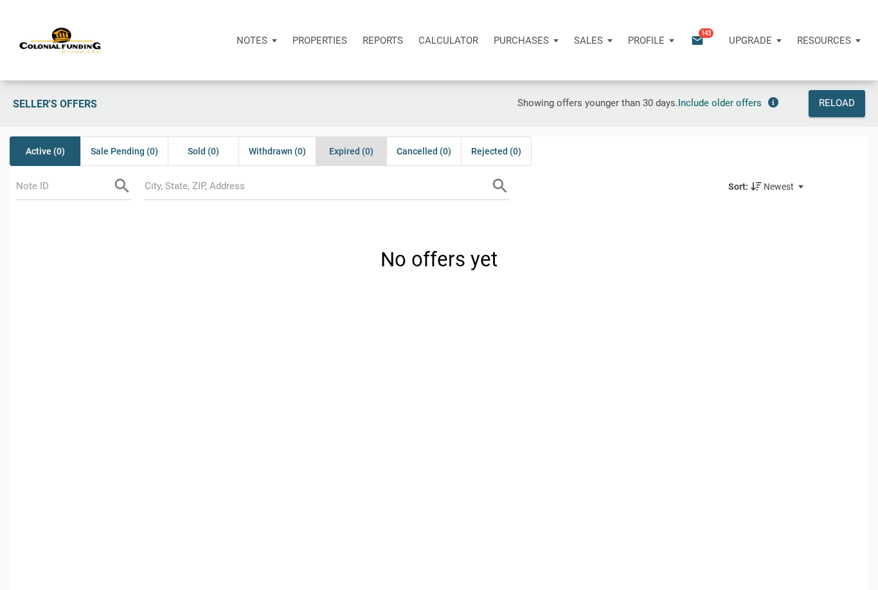
click at [351, 152] on span "Expired (0)" at bounding box center [351, 150] width 44 height 15
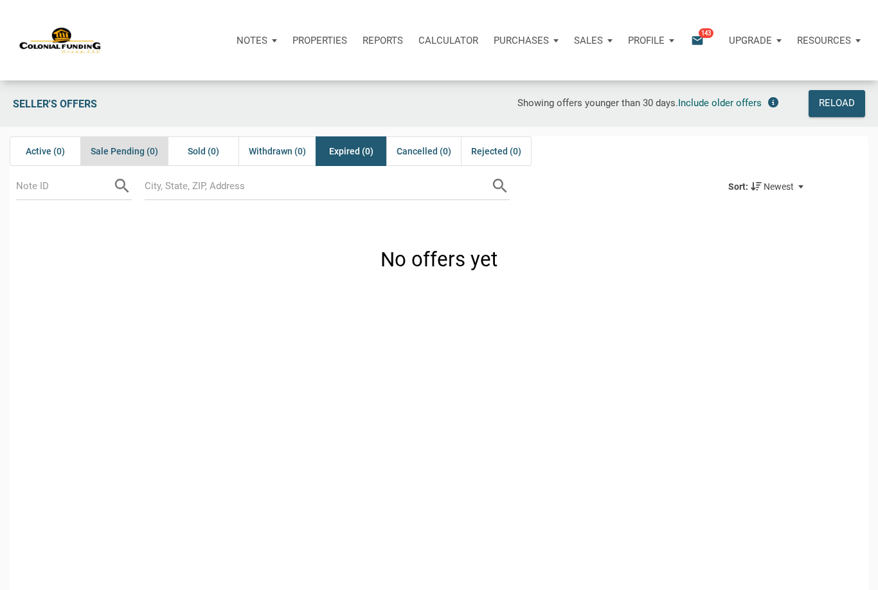
click at [107, 149] on span "Sale Pending (0)" at bounding box center [125, 150] width 68 height 15
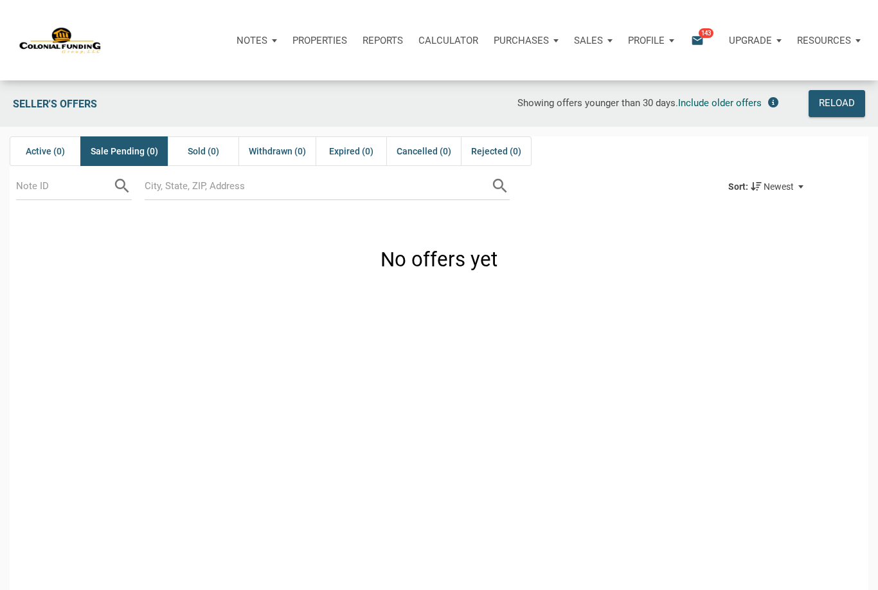
click at [259, 40] on p "Notes" at bounding box center [252, 41] width 31 height 12
click at [221, 78] on link "Dashboard" at bounding box center [220, 75] width 122 height 26
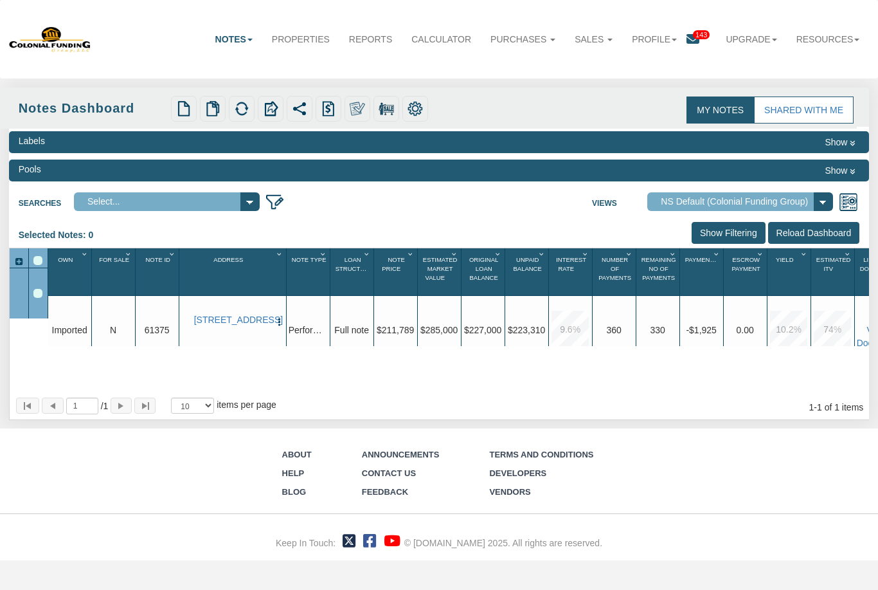
select select "316"
